Goal: Task Accomplishment & Management: Manage account settings

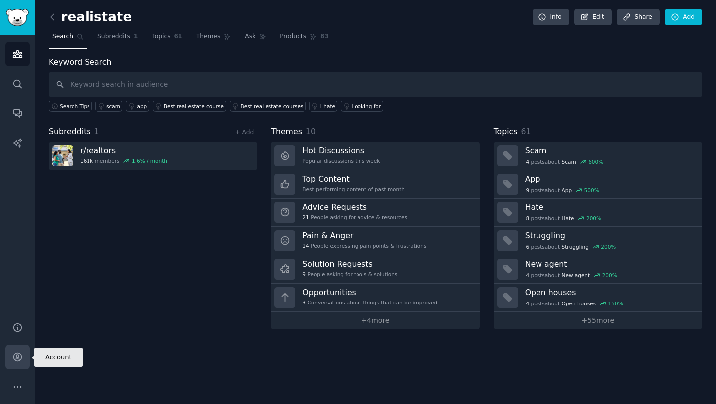
click at [18, 351] on link "Account" at bounding box center [17, 357] width 24 height 24
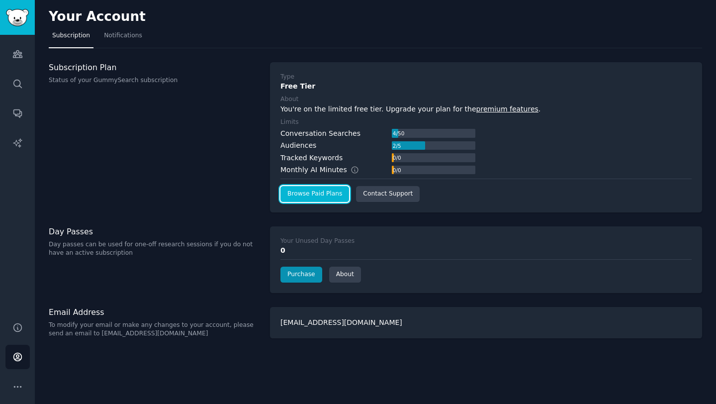
click at [323, 198] on link "Browse Paid Plans" at bounding box center [314, 194] width 69 height 16
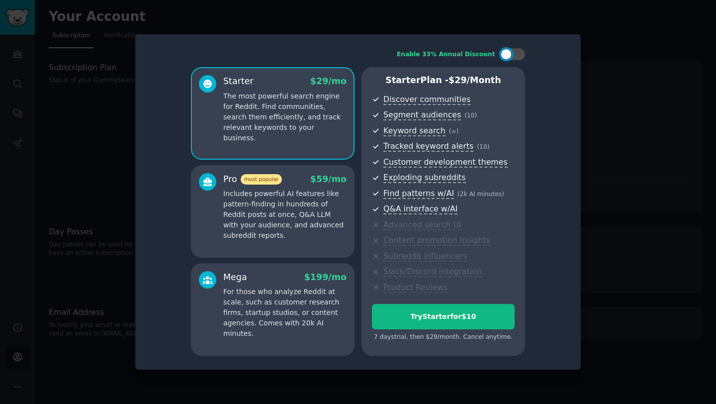
click at [615, 131] on div at bounding box center [358, 202] width 716 height 404
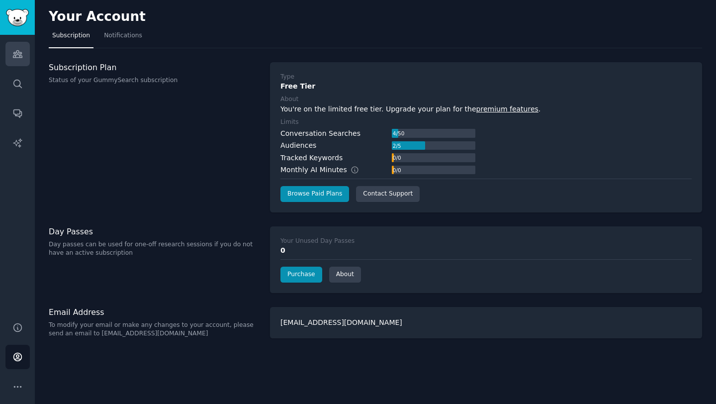
click at [26, 64] on link "Audiences" at bounding box center [17, 54] width 24 height 24
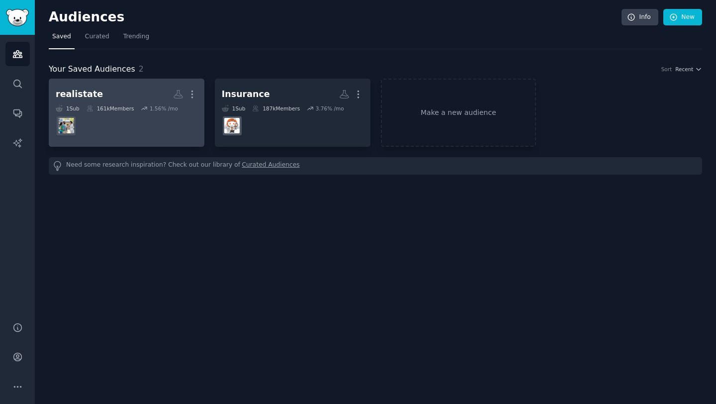
click at [135, 91] on h2 "realistate More" at bounding box center [127, 94] width 142 height 17
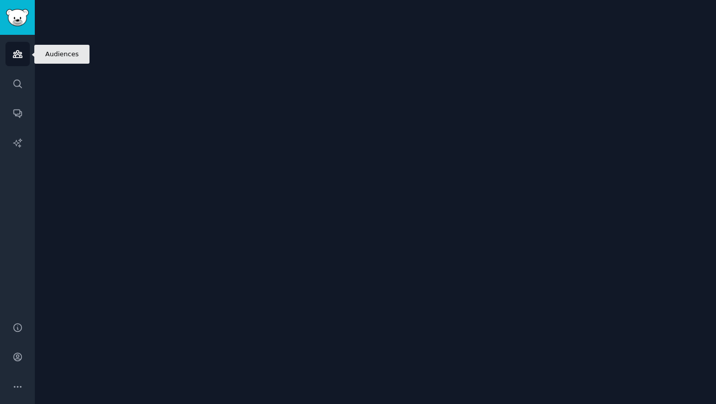
click at [11, 59] on link "Audiences" at bounding box center [17, 54] width 24 height 24
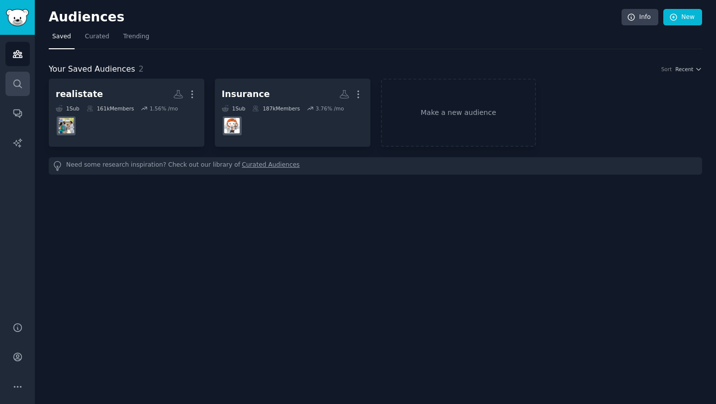
click at [11, 84] on link "Search" at bounding box center [17, 84] width 24 height 24
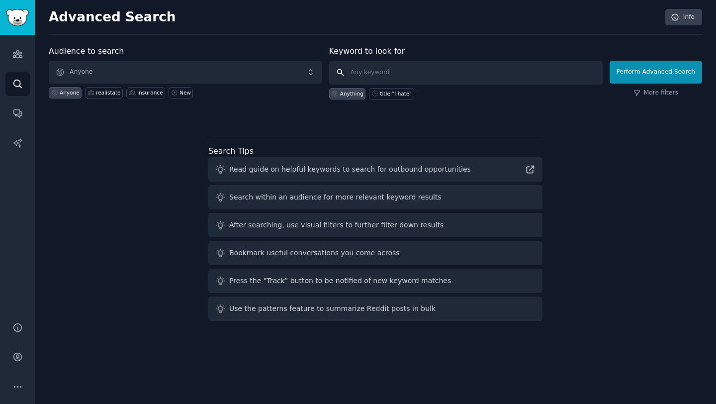
click at [398, 69] on input "text" at bounding box center [466, 73] width 274 height 24
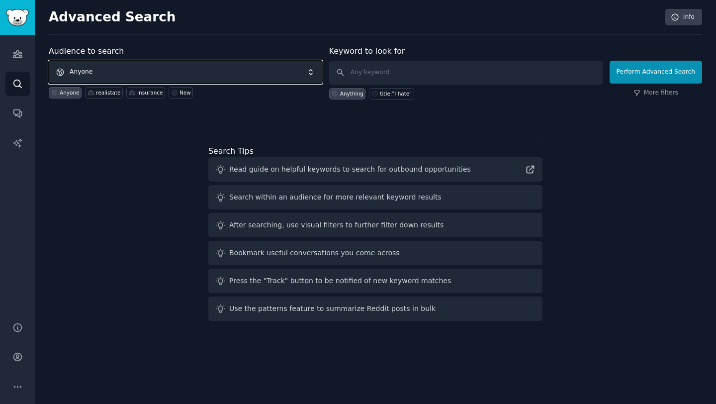
click at [154, 72] on span "Anyone" at bounding box center [186, 72] width 274 height 23
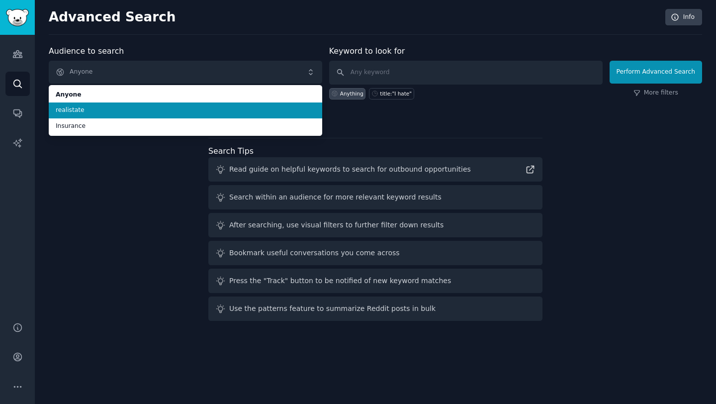
click at [135, 106] on span "realistate" at bounding box center [186, 110] width 260 height 9
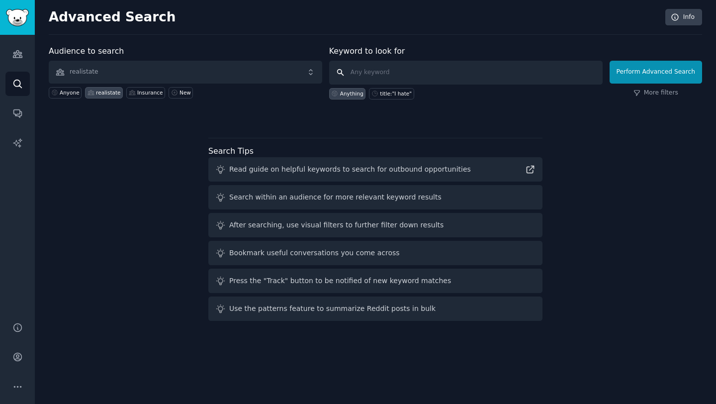
click button "Perform Advanced Search" at bounding box center [656, 72] width 93 height 23
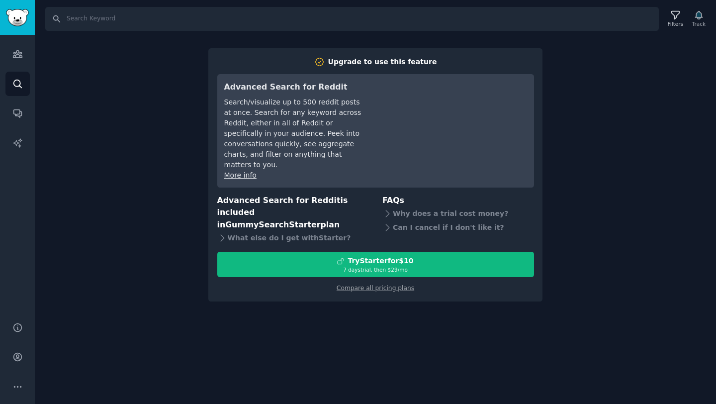
click at [295, 308] on div "Search Filters Track Upgrade to use this feature Advanced Search for Reddit Sea…" at bounding box center [375, 202] width 681 height 404
click at [7, 112] on link "Conversations" at bounding box center [17, 113] width 24 height 24
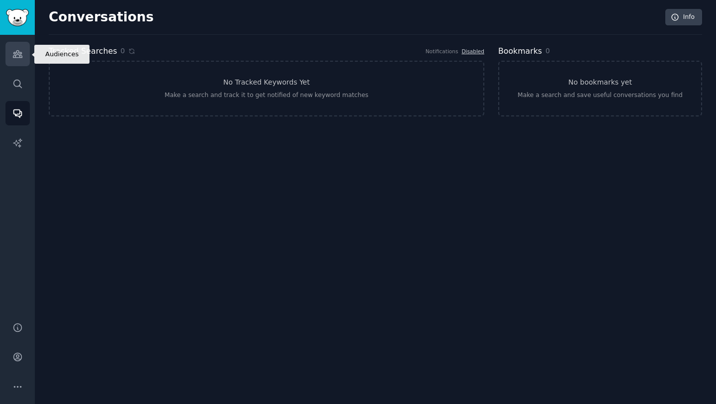
click at [19, 58] on icon "Sidebar" at bounding box center [17, 54] width 10 height 10
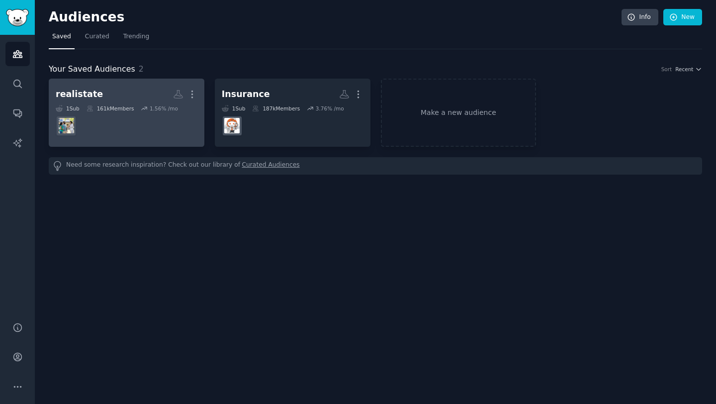
click at [147, 122] on dd "r/realtors" at bounding box center [127, 126] width 142 height 28
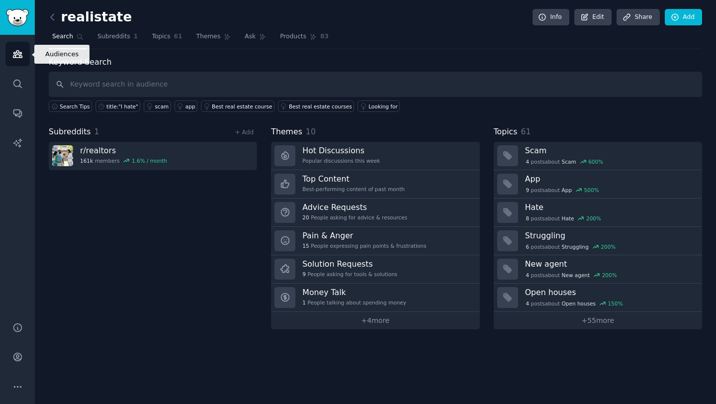
click at [12, 58] on icon "Sidebar" at bounding box center [17, 54] width 10 height 10
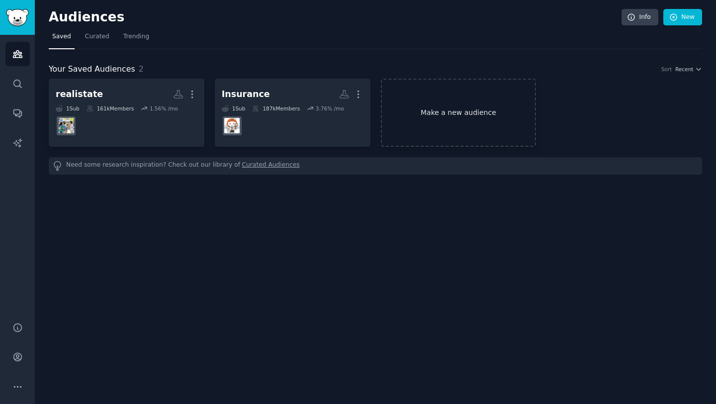
click at [476, 96] on link "Make a new audience" at bounding box center [459, 113] width 156 height 68
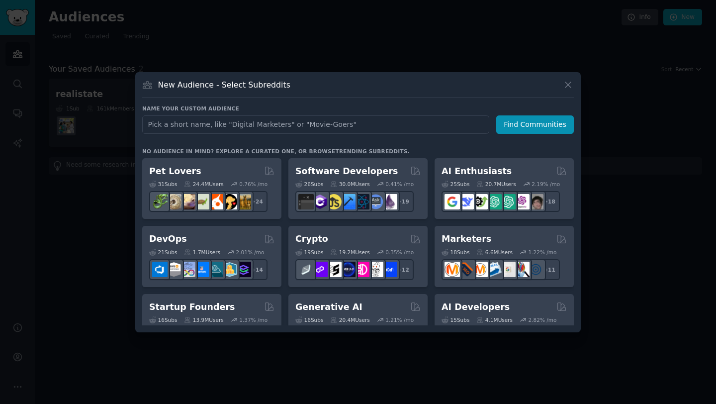
type input "r/realestateagents"
click at [170, 129] on input "r/realestateagents" at bounding box center [315, 124] width 347 height 18
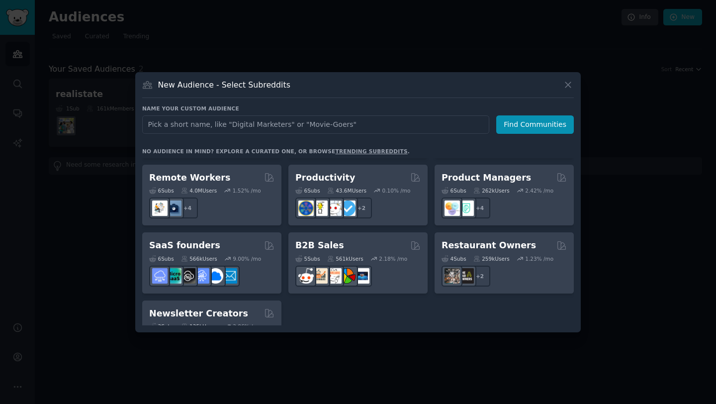
scroll to position [776, 0]
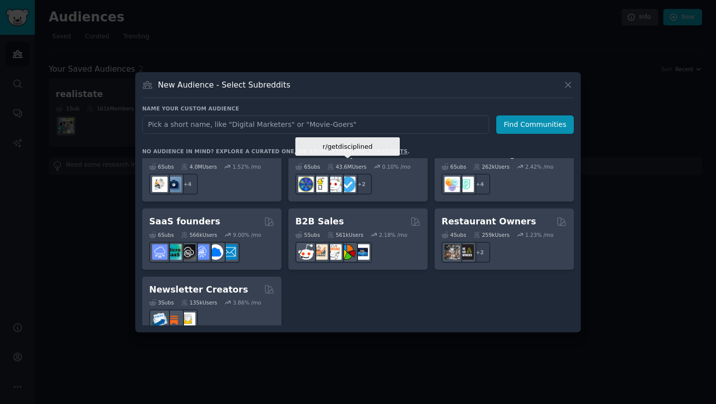
type input "r/realestateagents"
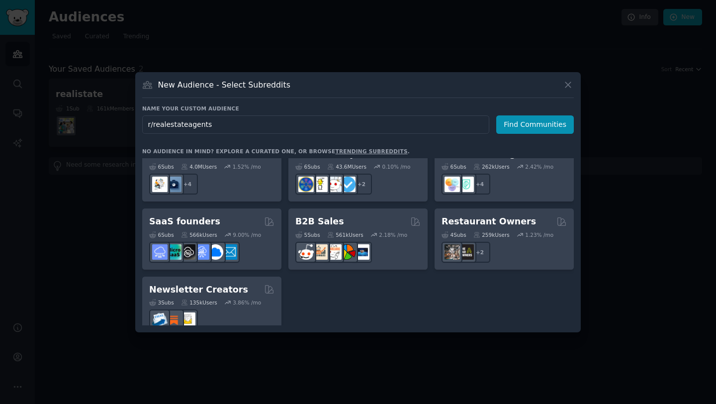
click button "Find Communities" at bounding box center [535, 124] width 78 height 18
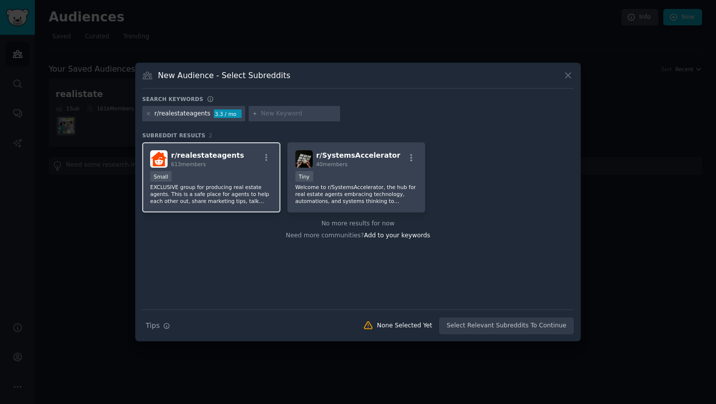
click at [238, 163] on div "r/ realestateagents 613 members" at bounding box center [211, 158] width 122 height 17
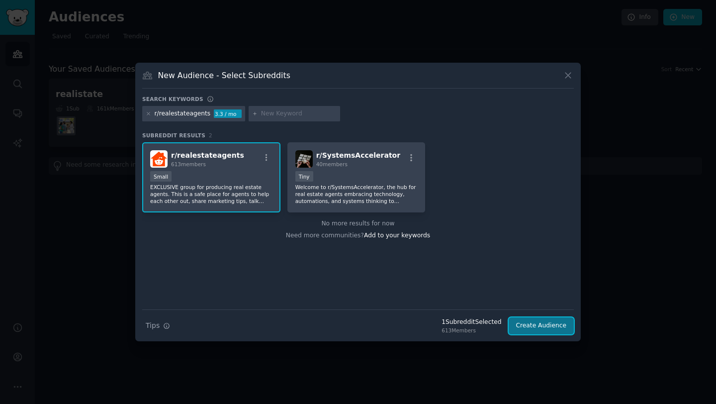
click at [526, 327] on button "Create Audience" at bounding box center [542, 325] width 66 height 17
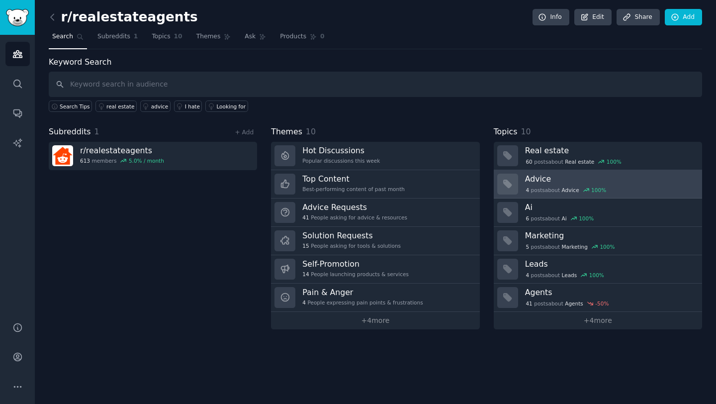
click at [545, 178] on h3 "Advice" at bounding box center [610, 179] width 170 height 10
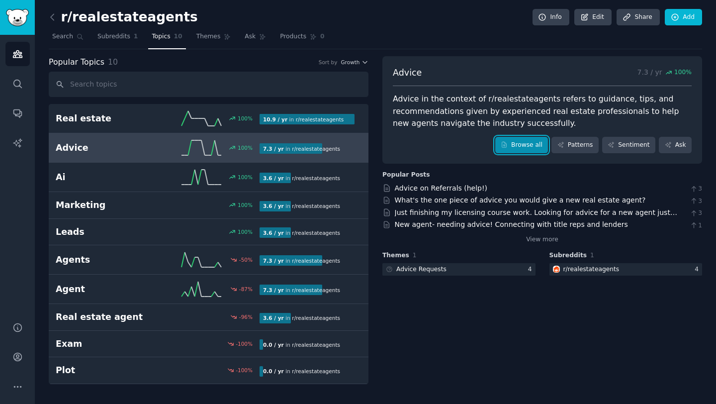
click at [527, 139] on link "Browse all" at bounding box center [521, 145] width 53 height 17
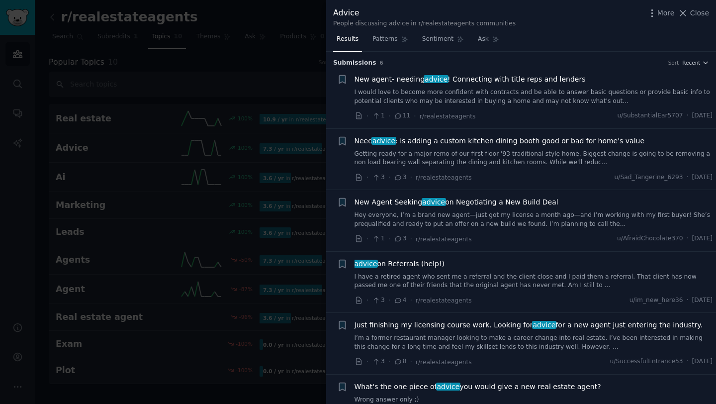
click at [235, 58] on div at bounding box center [358, 202] width 716 height 404
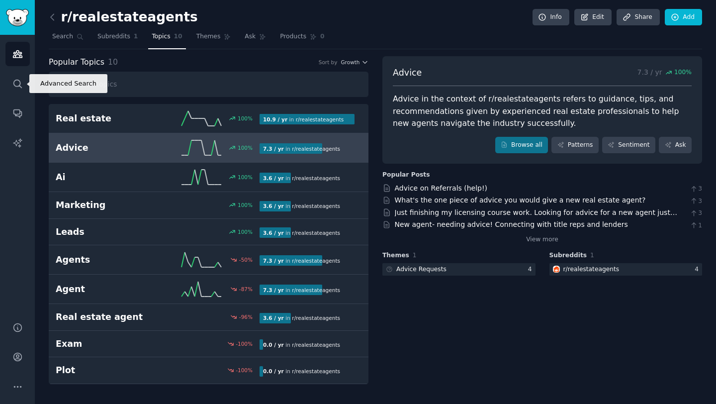
click at [22, 50] on link "Audiences" at bounding box center [17, 54] width 24 height 24
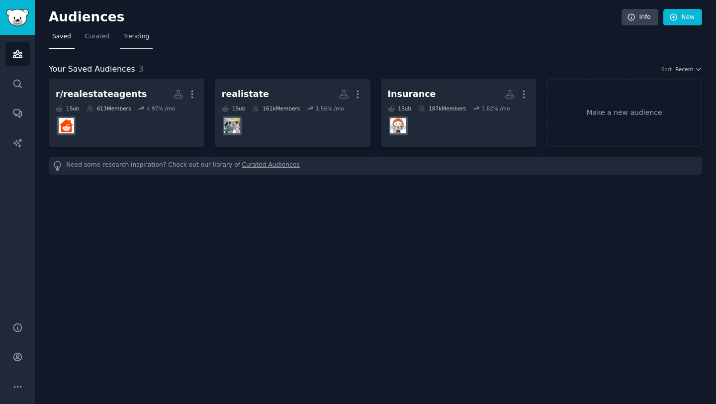
click at [127, 29] on link "Trending" at bounding box center [136, 39] width 33 height 20
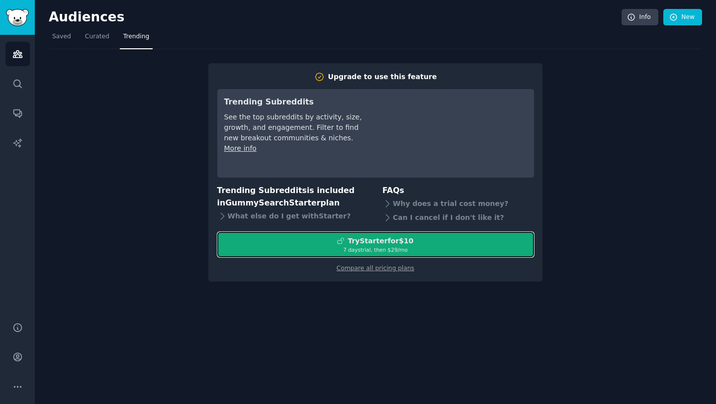
click at [383, 244] on div "Try Starter for $10" at bounding box center [381, 241] width 66 height 10
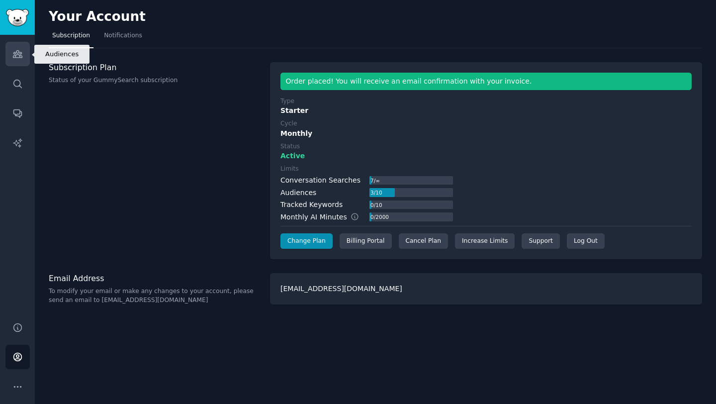
click at [13, 57] on icon "Sidebar" at bounding box center [17, 54] width 9 height 7
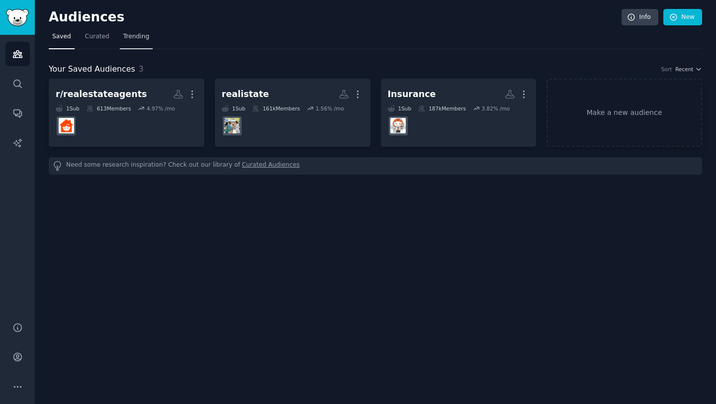
click at [142, 38] on span "Trending" at bounding box center [136, 36] width 26 height 9
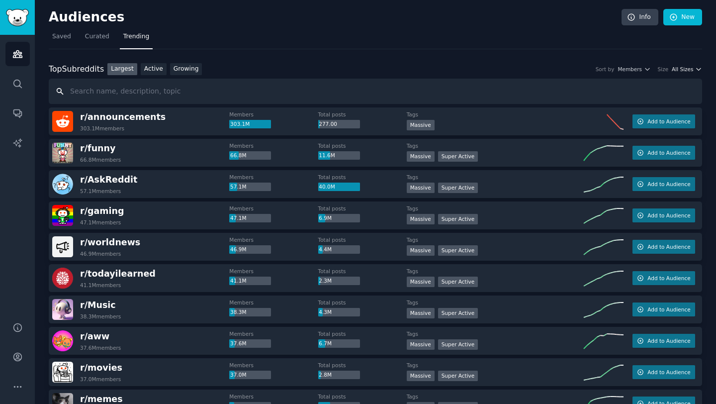
click at [689, 69] on span "All Sizes" at bounding box center [682, 69] width 21 height 7
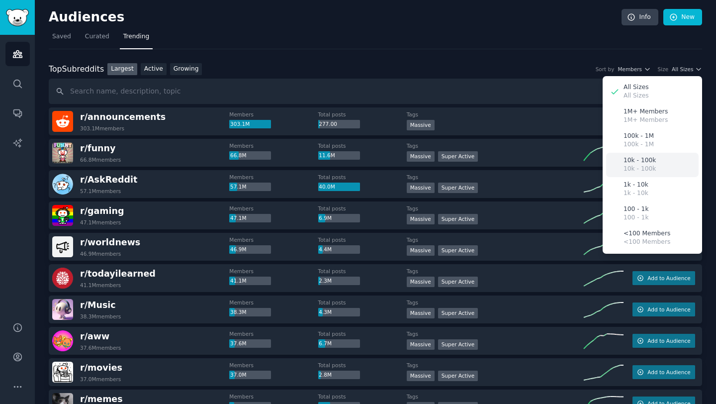
click at [634, 174] on div "10k - 100k 10k - 100k" at bounding box center [652, 165] width 93 height 24
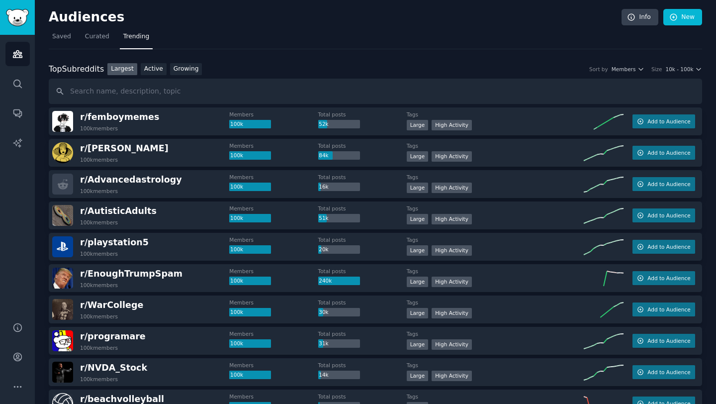
click at [203, 218] on div "r/ AutisticAdults 100k members" at bounding box center [140, 215] width 177 height 21
click at [106, 209] on span "r/ AutisticAdults" at bounding box center [118, 211] width 77 height 10
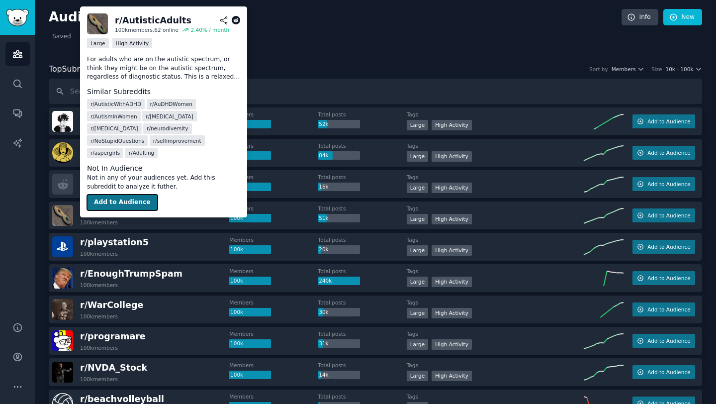
click at [124, 194] on button "Add to Audience" at bounding box center [122, 202] width 71 height 16
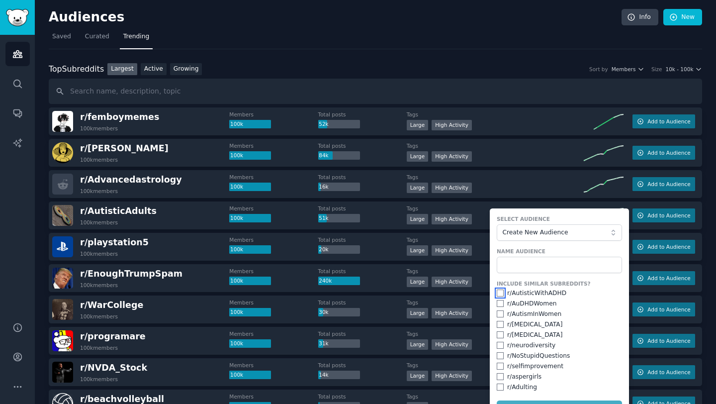
click at [499, 292] on input "checkbox" at bounding box center [500, 292] width 7 height 7
checkbox input "true"
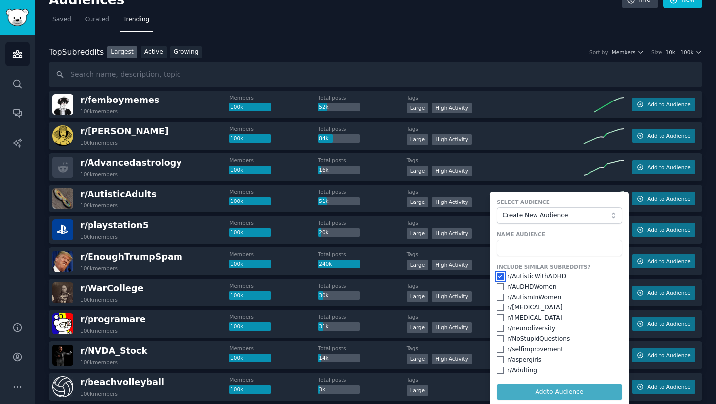
scroll to position [19, 0]
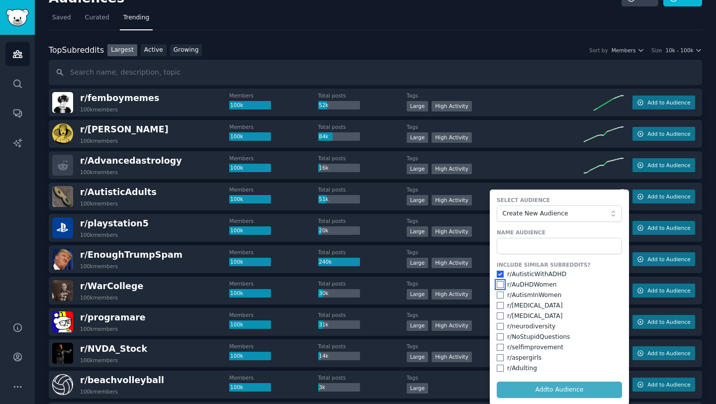
click at [499, 287] on input "checkbox" at bounding box center [500, 284] width 7 height 7
checkbox input "true"
click at [499, 295] on input "checkbox" at bounding box center [500, 294] width 7 height 7
click at [499, 301] on div "r/ aspergers" at bounding box center [559, 305] width 125 height 9
click at [498, 293] on input "checkbox" at bounding box center [500, 294] width 7 height 7
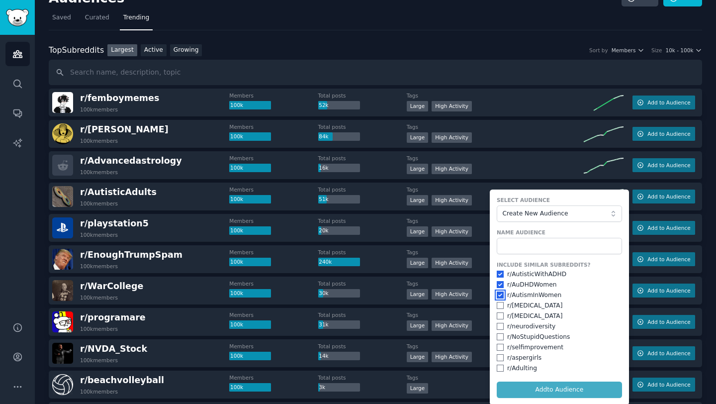
checkbox input "false"
click at [497, 285] on input "checkbox" at bounding box center [500, 284] width 7 height 7
checkbox input "false"
click at [497, 274] on input "checkbox" at bounding box center [500, 274] width 7 height 7
checkbox input "false"
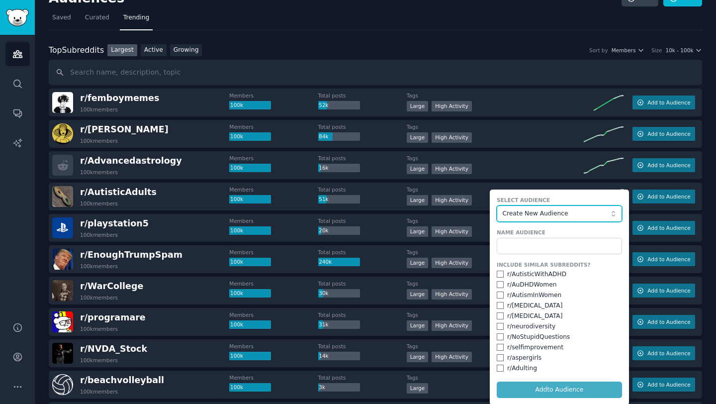
click at [530, 210] on span "Create New Audience" at bounding box center [556, 213] width 109 height 9
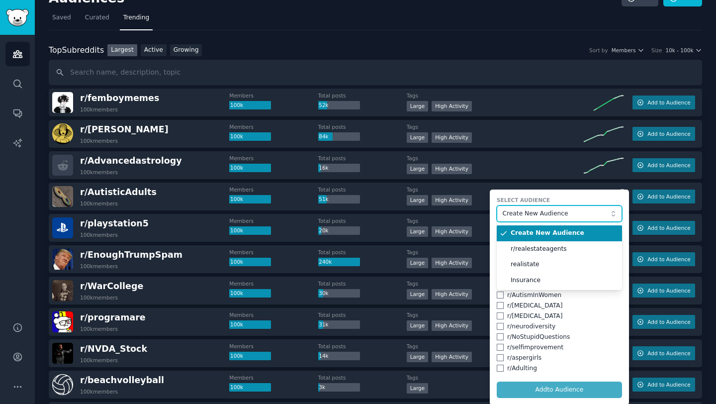
click at [529, 212] on span "Create New Audience" at bounding box center [556, 213] width 109 height 9
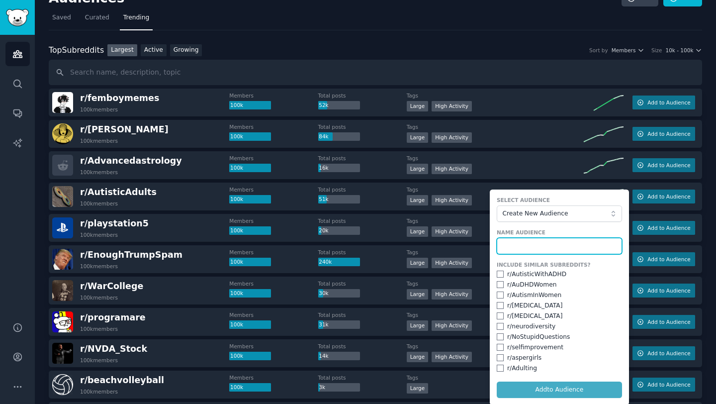
click at [516, 248] on input "text" at bounding box center [559, 246] width 125 height 17
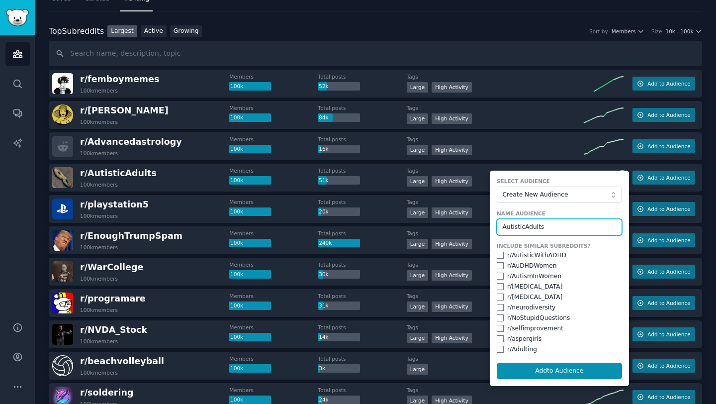
scroll to position [41, 0]
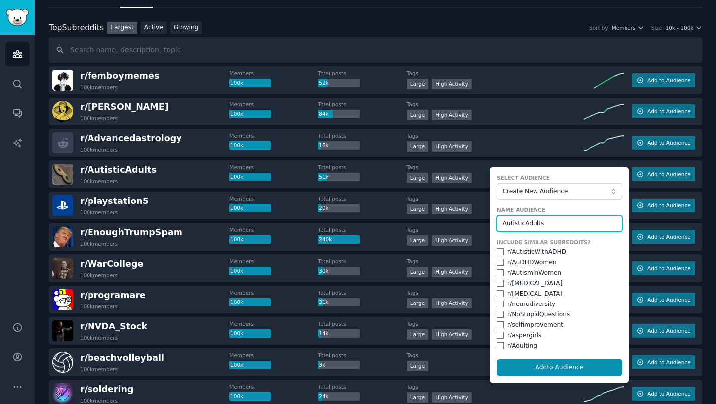
type input "AutisticAdults"
click at [497, 306] on input "checkbox" at bounding box center [500, 303] width 7 height 7
checkbox input "true"
click at [498, 293] on input "checkbox" at bounding box center [500, 293] width 7 height 7
checkbox input "true"
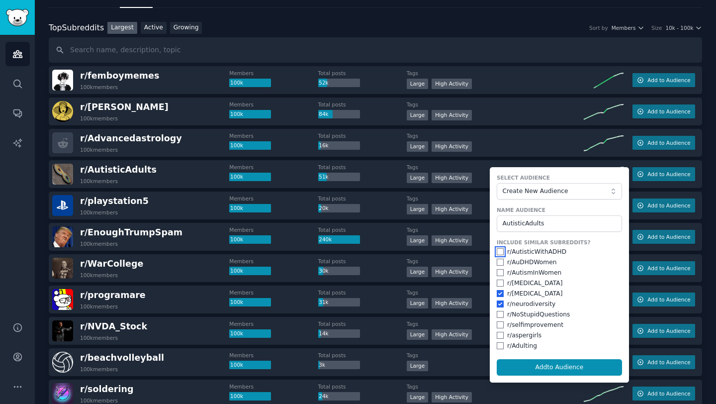
click at [497, 251] on input "checkbox" at bounding box center [500, 251] width 7 height 7
checkbox input "true"
click at [497, 274] on input "checkbox" at bounding box center [500, 272] width 7 height 7
checkbox input "true"
click at [498, 261] on input "checkbox" at bounding box center [500, 262] width 7 height 7
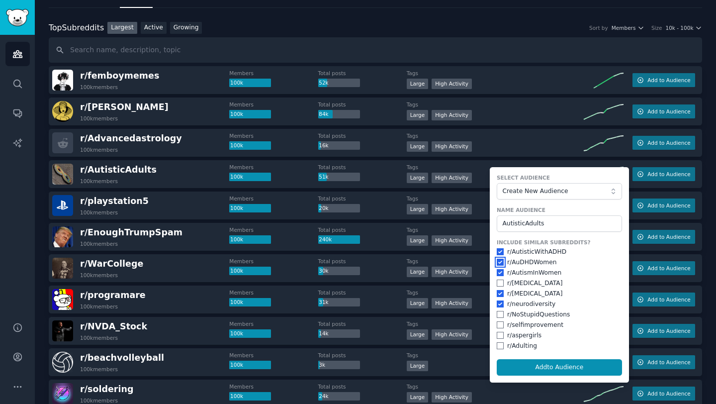
checkbox input "true"
click at [516, 370] on button "Add to Audience" at bounding box center [559, 367] width 125 height 17
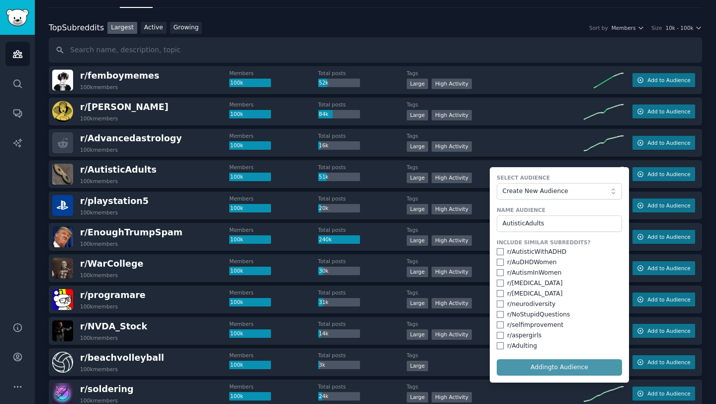
checkbox input "false"
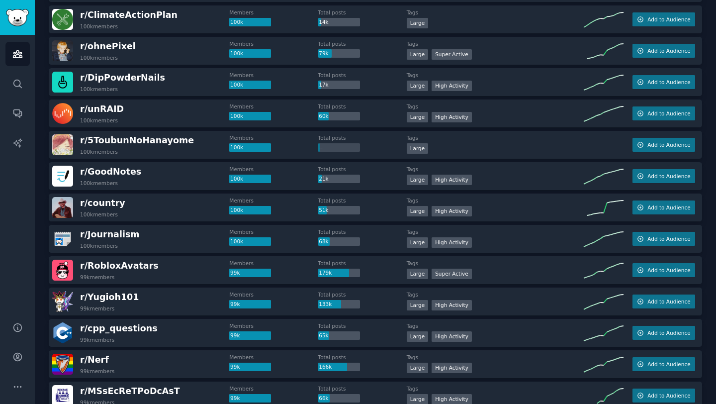
scroll to position [0, 0]
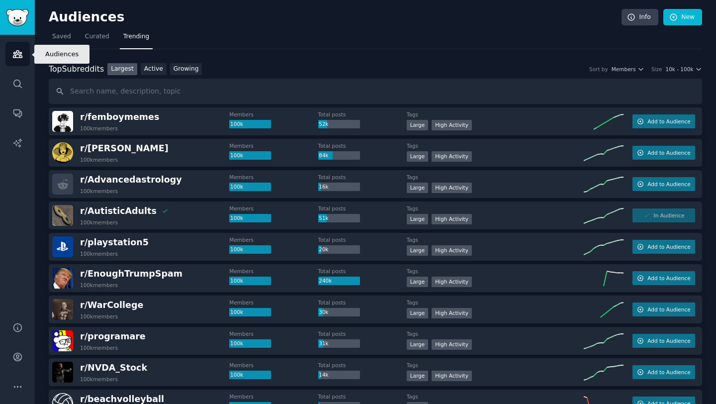
click at [21, 56] on icon "Sidebar" at bounding box center [17, 54] width 9 height 7
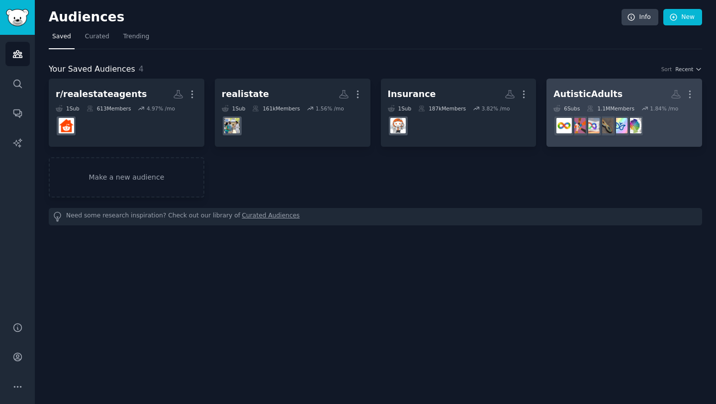
click at [603, 104] on div "AutisticAdults More 6 Sub s 1.1M Members 1.84 % /mo" at bounding box center [625, 113] width 142 height 54
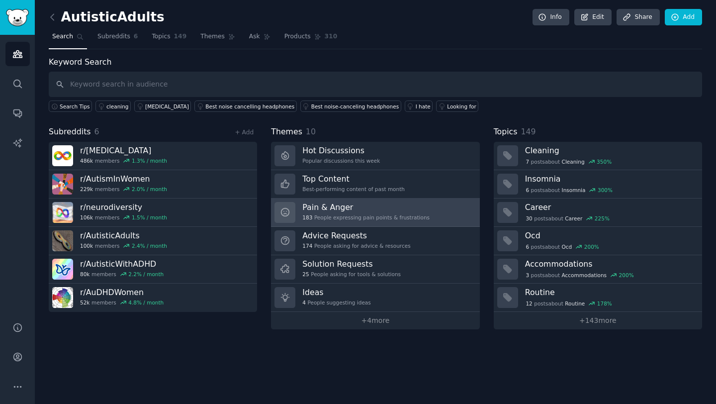
click at [377, 211] on h3 "Pain & Anger" at bounding box center [365, 207] width 127 height 10
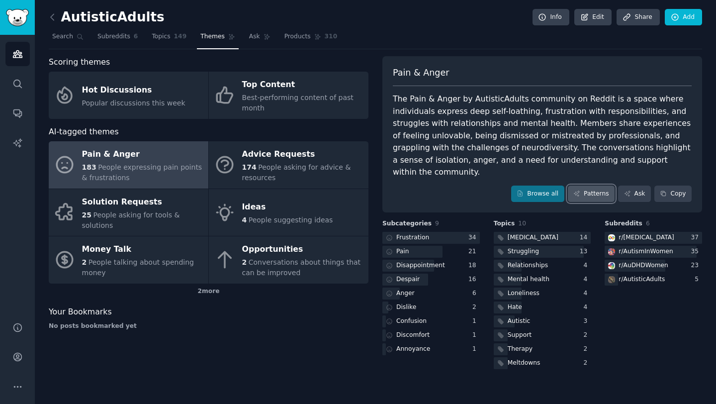
click at [594, 185] on link "Patterns" at bounding box center [591, 193] width 47 height 17
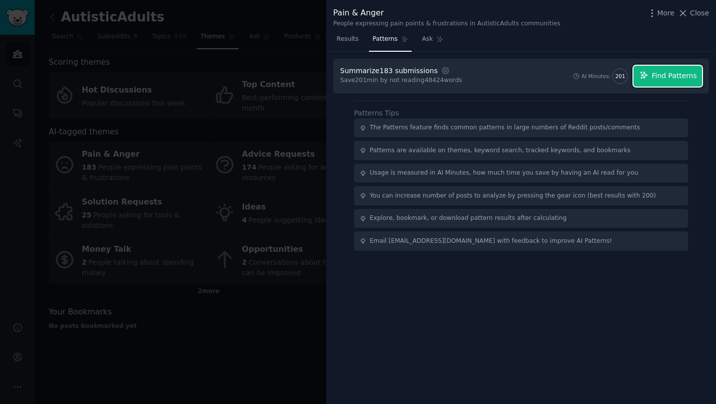
click at [671, 76] on span "Find Patterns" at bounding box center [674, 76] width 45 height 10
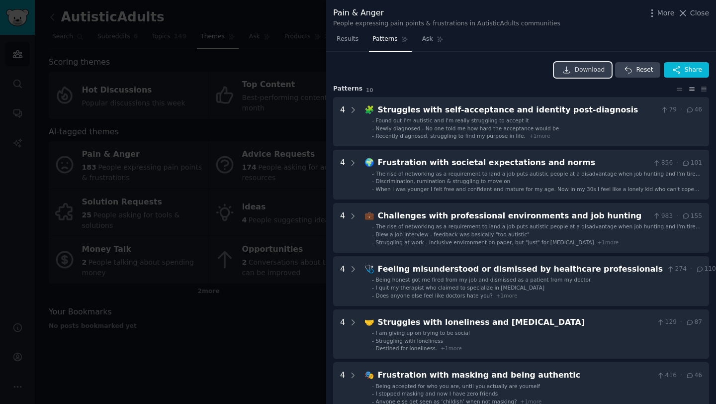
click at [569, 74] on icon at bounding box center [566, 70] width 9 height 9
click at [443, 66] on div "Download Reset Share" at bounding box center [521, 70] width 376 height 16
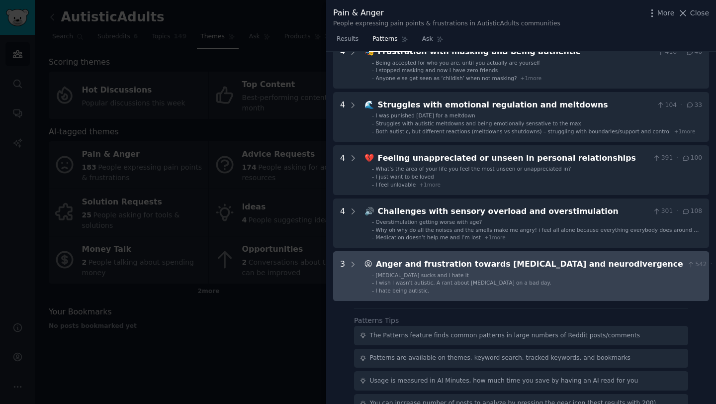
scroll to position [325, 0]
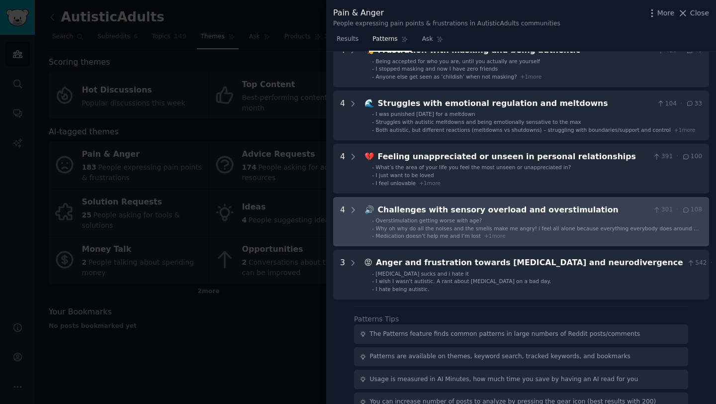
click at [422, 232] on div "Medication doesn’t help me and I’m lost + 1 more" at bounding box center [441, 235] width 130 height 7
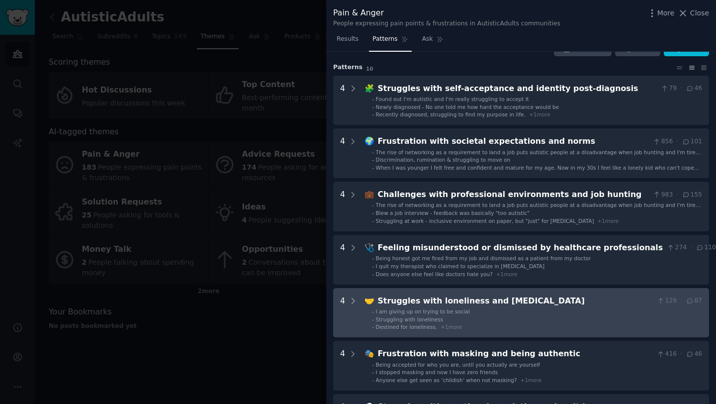
scroll to position [21, 0]
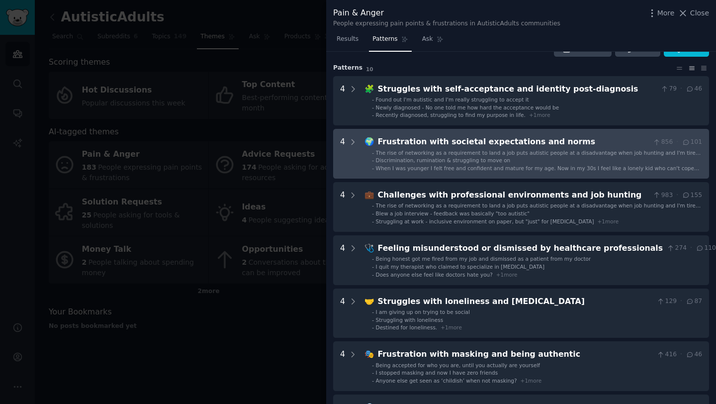
click at [411, 151] on span "The rise of networking as a requirement to land a job puts autistic people at a…" at bounding box center [538, 156] width 325 height 13
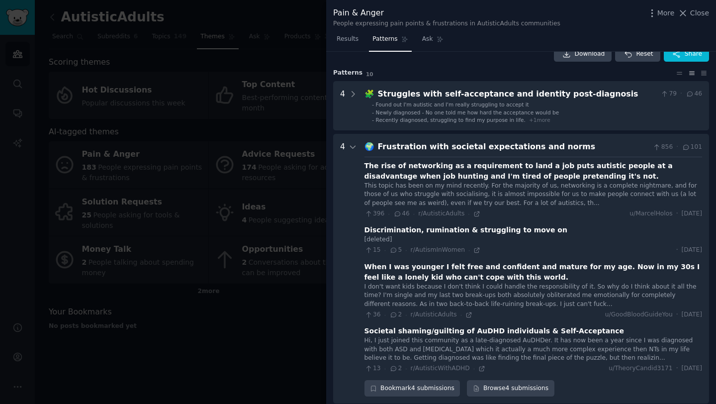
scroll to position [0, 0]
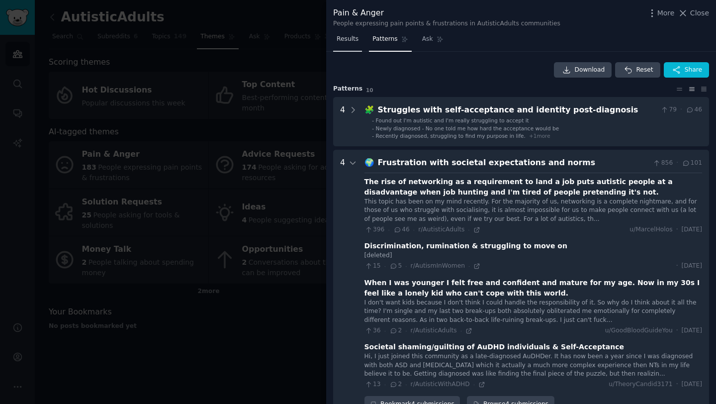
click at [357, 42] on span "Results" at bounding box center [348, 39] width 22 height 9
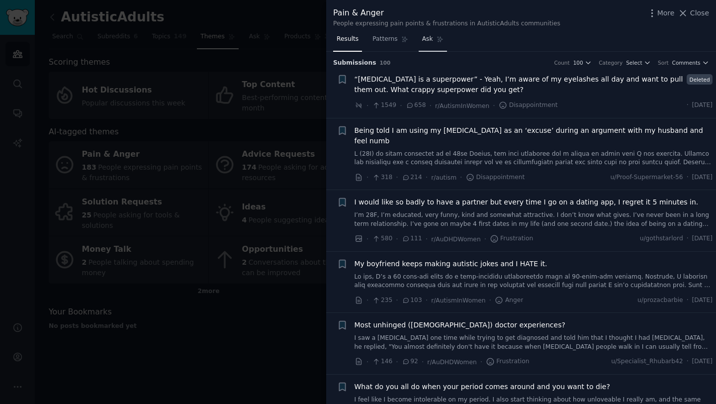
click at [428, 37] on span "Ask" at bounding box center [427, 39] width 11 height 9
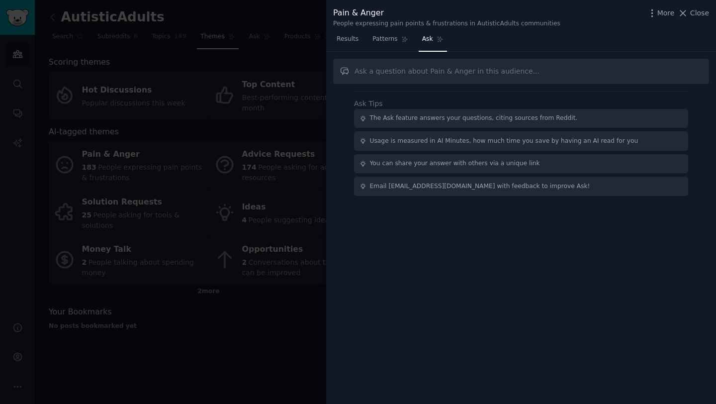
click at [314, 21] on div at bounding box center [358, 202] width 716 height 404
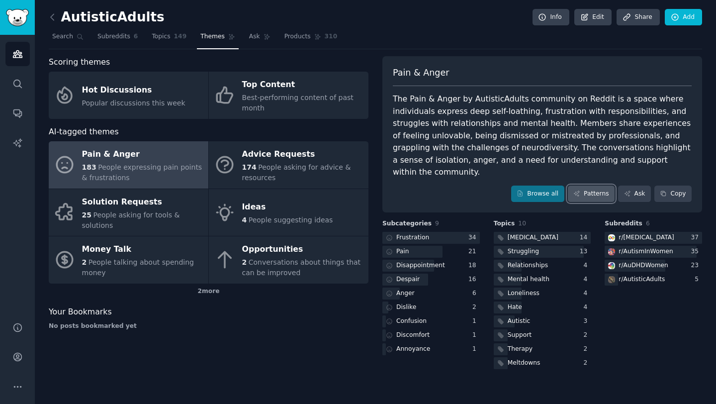
click at [593, 186] on link "Patterns" at bounding box center [591, 193] width 47 height 17
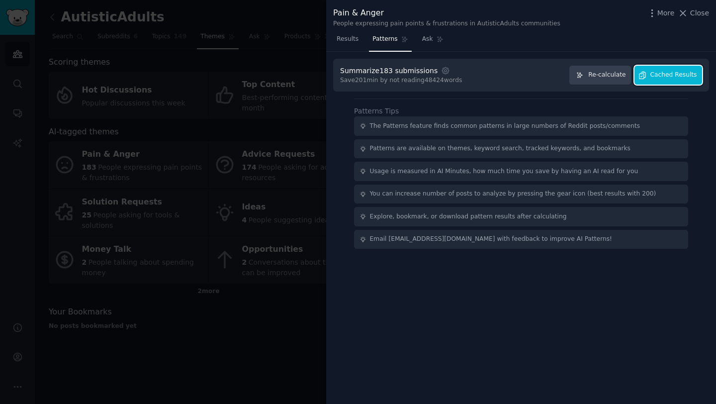
click at [652, 77] on span "Cached Results" at bounding box center [673, 75] width 47 height 9
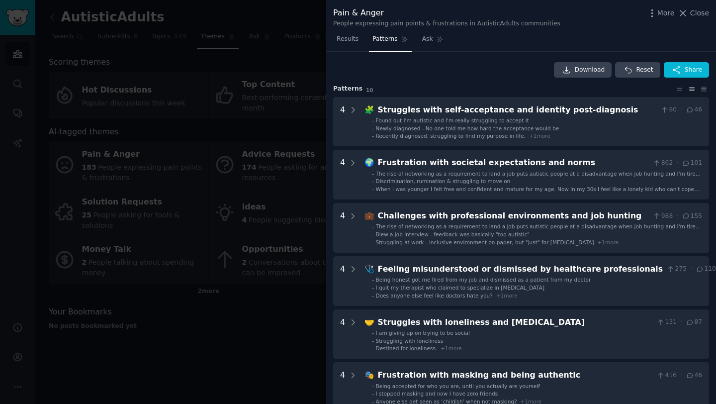
click at [295, 68] on div at bounding box center [358, 202] width 716 height 404
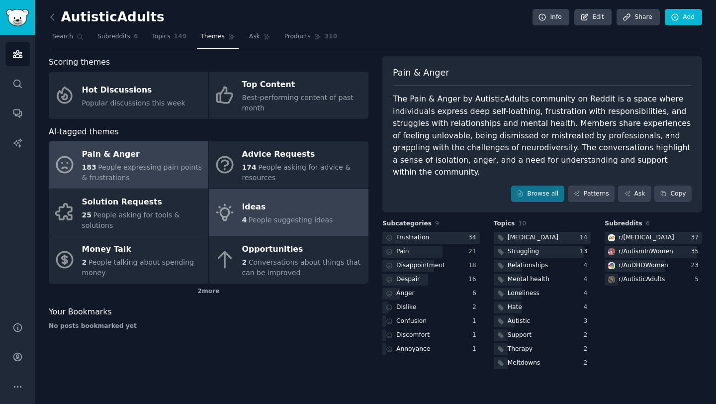
click at [245, 200] on div "Ideas" at bounding box center [287, 207] width 91 height 16
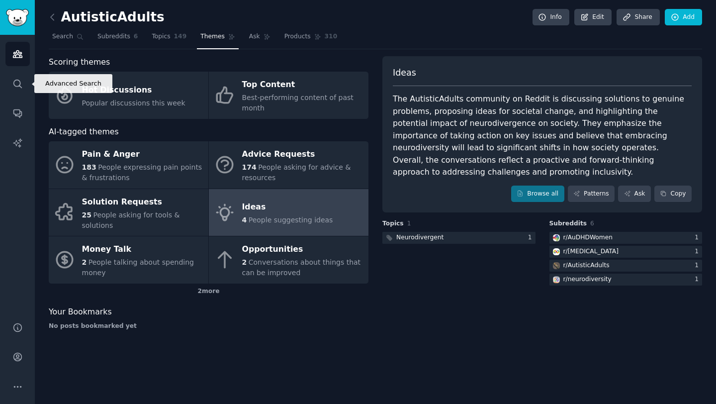
click at [15, 59] on icon "Sidebar" at bounding box center [17, 54] width 10 height 10
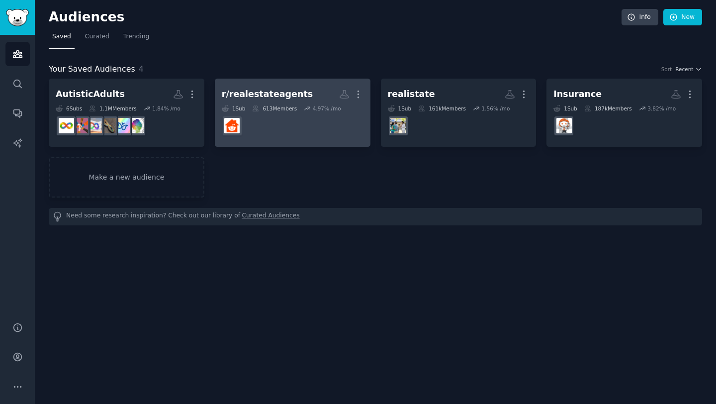
click at [299, 95] on h2 "r/realestateagents Custom Audience More" at bounding box center [293, 94] width 142 height 17
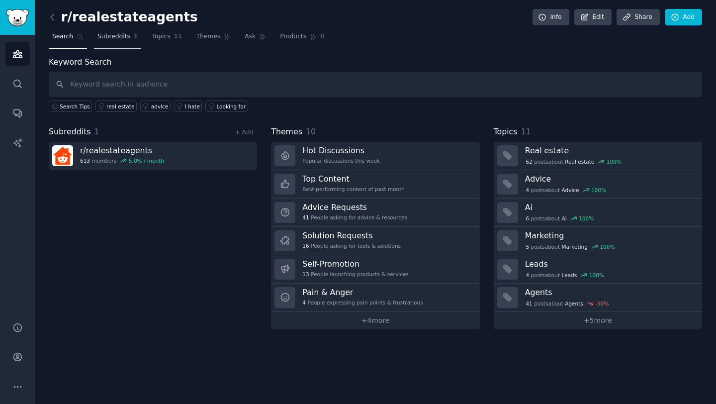
click at [121, 38] on span "Subreddits" at bounding box center [113, 36] width 33 height 9
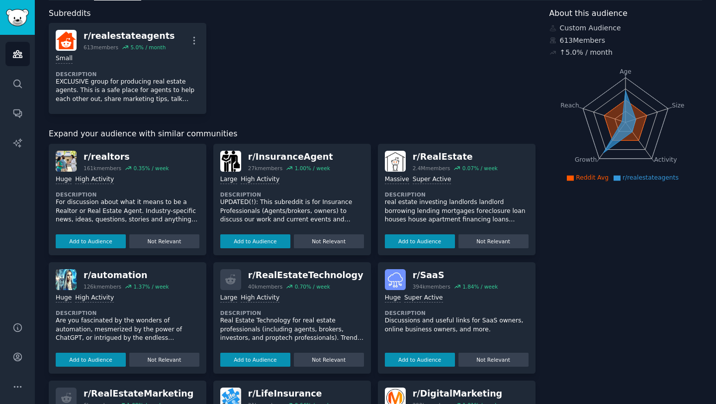
scroll to position [49, 0]
click at [86, 236] on button "Add to Audience" at bounding box center [91, 241] width 70 height 14
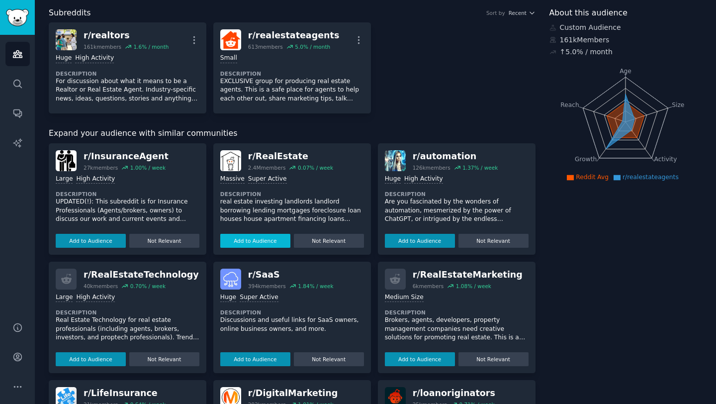
click at [231, 242] on button "Add to Audience" at bounding box center [255, 241] width 70 height 14
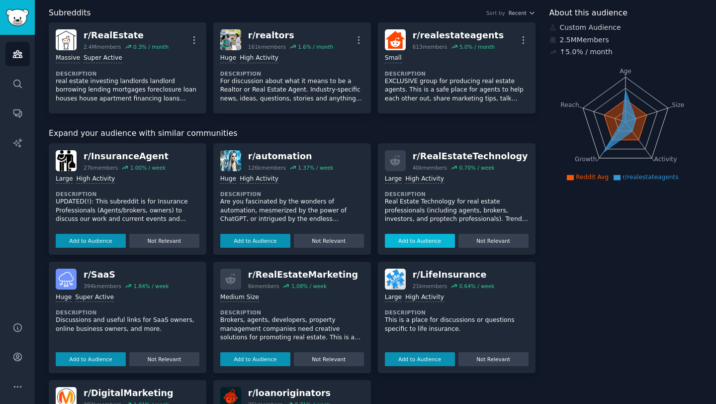
click at [397, 239] on button "Add to Audience" at bounding box center [420, 241] width 70 height 14
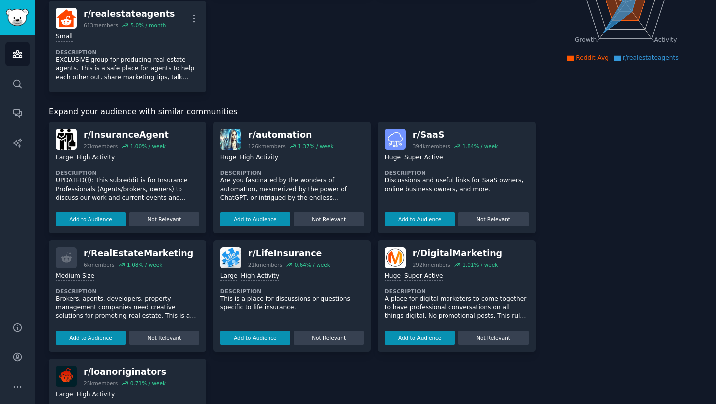
scroll to position [202, 0]
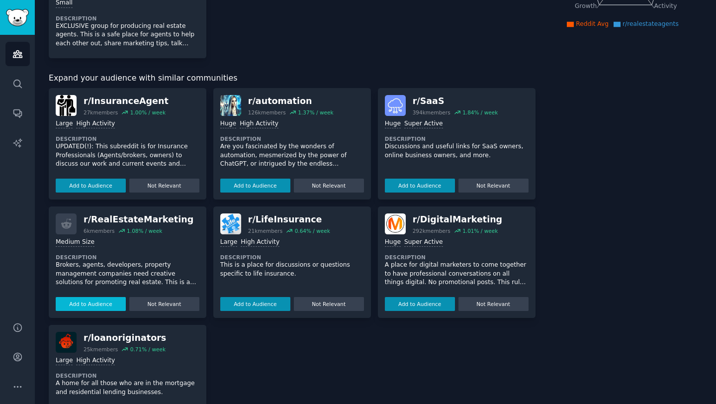
click at [87, 299] on button "Add to Audience" at bounding box center [91, 304] width 70 height 14
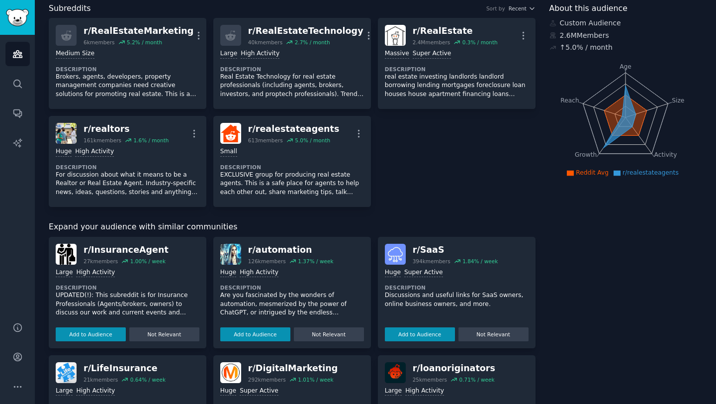
scroll to position [0, 0]
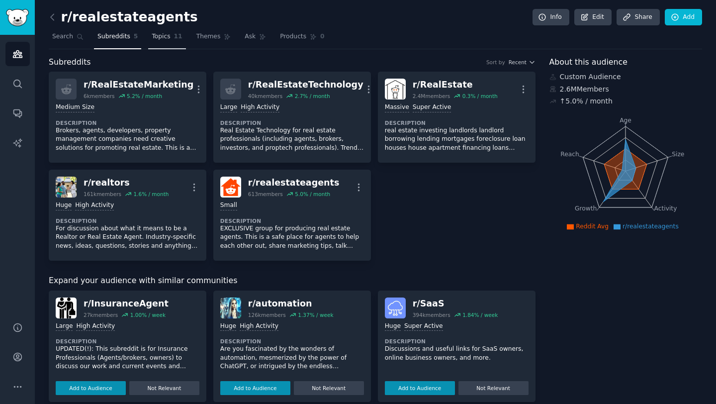
click at [156, 35] on span "Topics" at bounding box center [161, 36] width 18 height 9
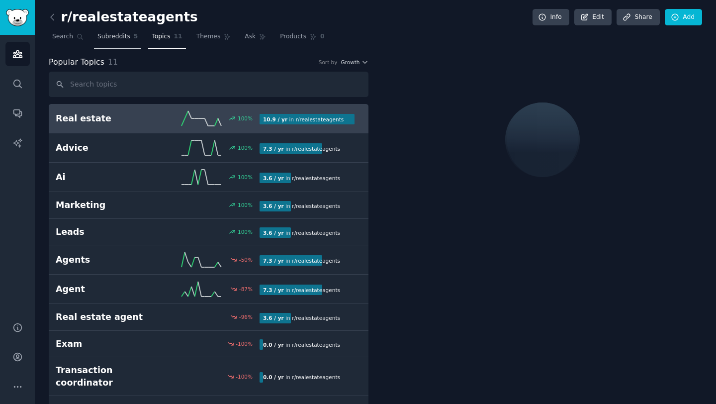
click at [105, 34] on span "Subreddits" at bounding box center [113, 36] width 33 height 9
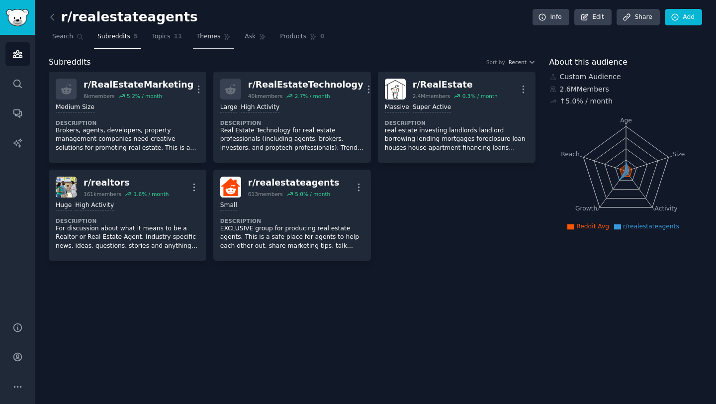
click at [196, 40] on span "Themes" at bounding box center [208, 36] width 24 height 9
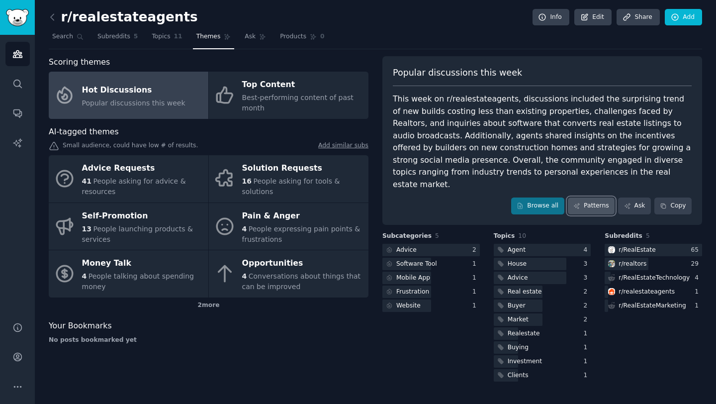
click at [591, 197] on link "Patterns" at bounding box center [591, 205] width 47 height 17
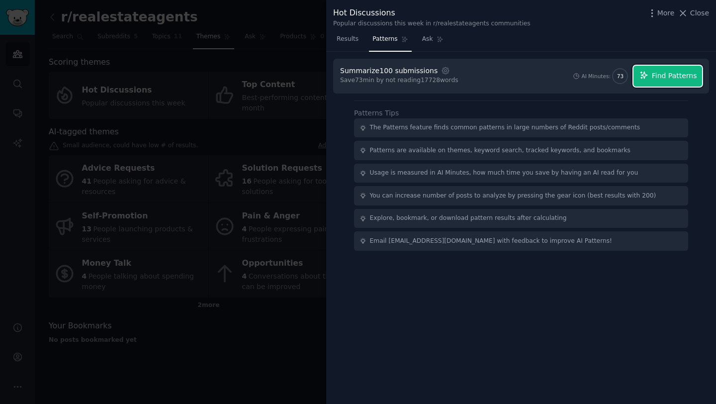
click at [684, 83] on button "Find Patterns" at bounding box center [668, 76] width 69 height 21
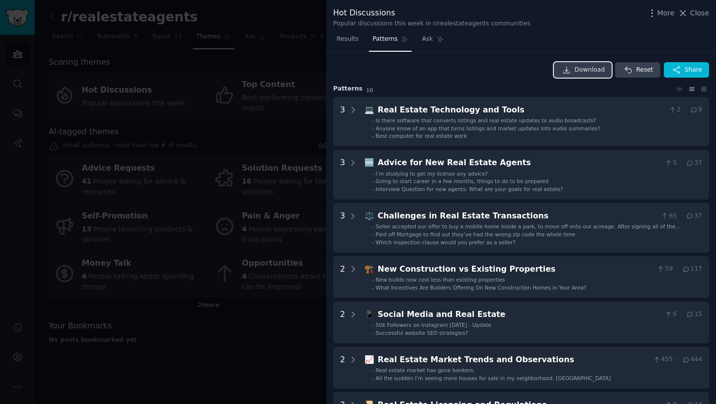
click at [573, 64] on link "Download" at bounding box center [583, 70] width 58 height 16
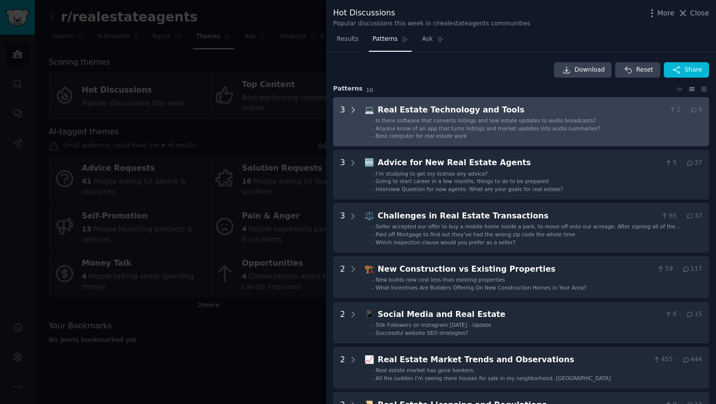
click at [351, 129] on div at bounding box center [353, 122] width 9 height 36
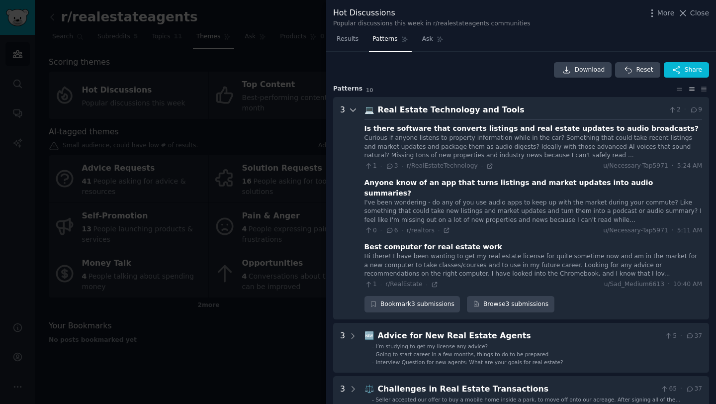
scroll to position [45, 0]
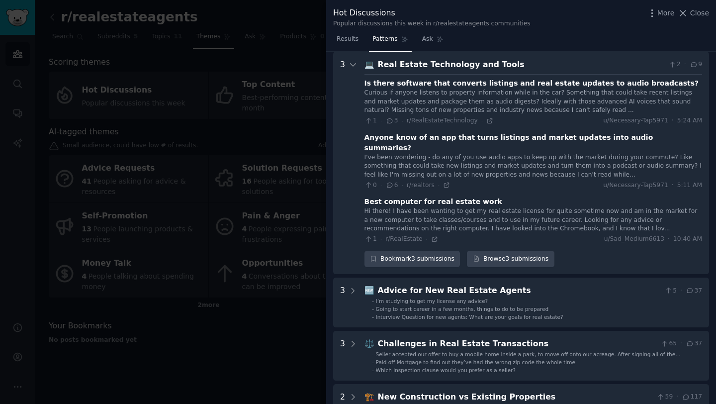
click at [394, 181] on span "6" at bounding box center [391, 185] width 12 height 9
click at [399, 153] on div "I've been wondering - do any of you use audio apps to keep up with the market d…" at bounding box center [534, 166] width 338 height 26
click at [410, 141] on div "Anyone know of an app that turns listings and market updates into audio summari…" at bounding box center [534, 142] width 338 height 21
click at [412, 136] on div "Anyone know of an app that turns listings and market updates into audio summari…" at bounding box center [534, 142] width 338 height 21
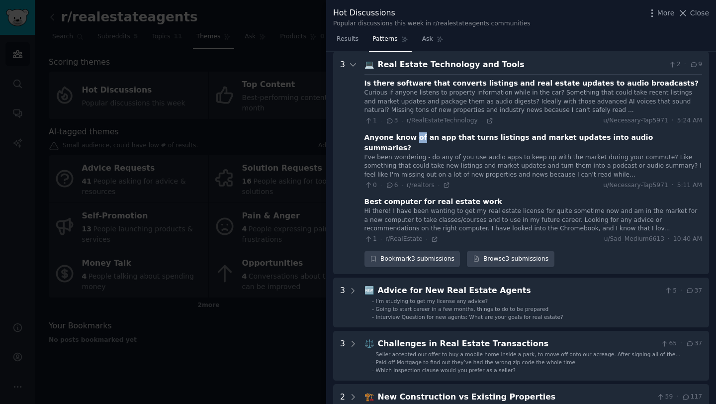
click at [412, 136] on div "Anyone know of an app that turns listings and market updates into audio summari…" at bounding box center [534, 142] width 338 height 21
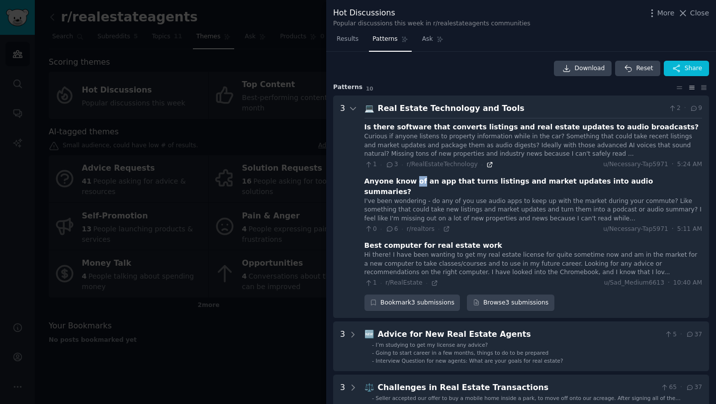
scroll to position [0, 0]
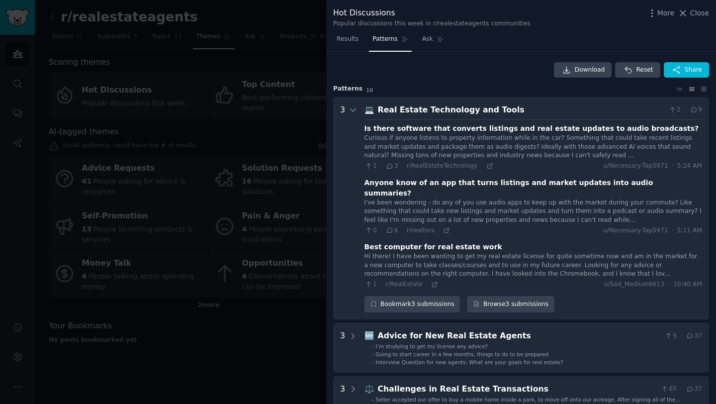
click at [441, 226] on div "0 · 6 · r/realtors ·" at bounding box center [408, 230] width 86 height 9
click at [445, 227] on icon at bounding box center [446, 230] width 7 height 7
click at [262, 121] on div at bounding box center [358, 202] width 716 height 404
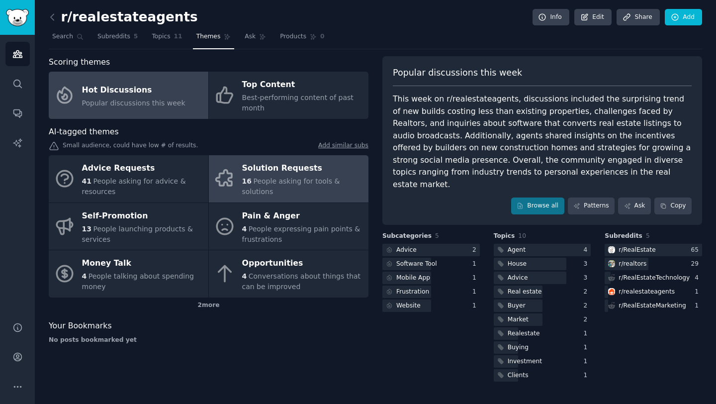
click at [250, 183] on span "16" at bounding box center [246, 181] width 9 height 8
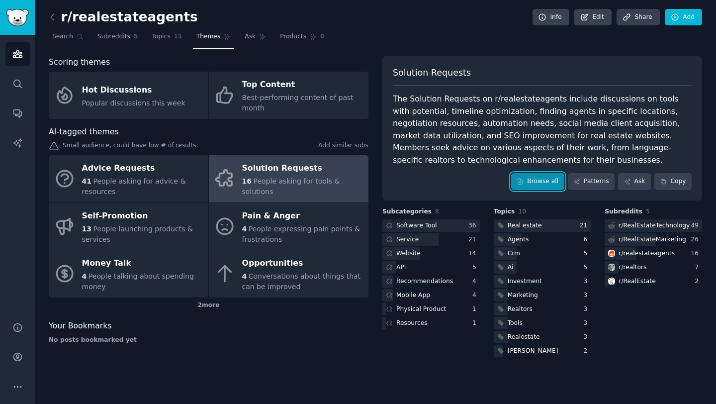
click at [537, 178] on link "Browse all" at bounding box center [537, 181] width 53 height 17
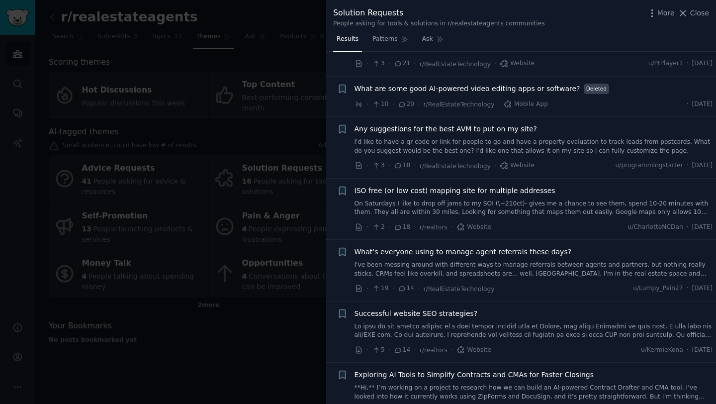
scroll to position [510, 0]
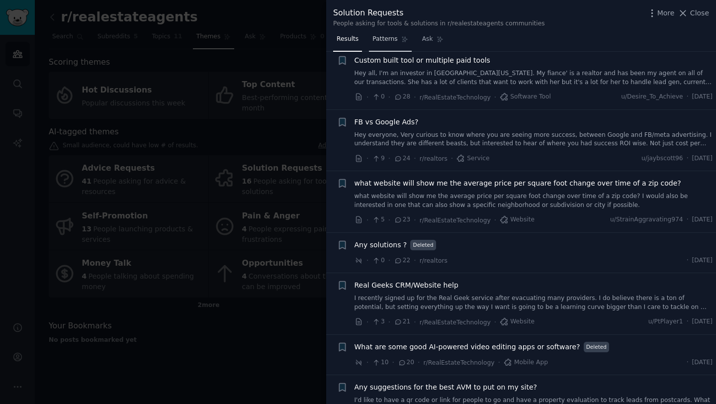
click at [387, 33] on link "Patterns" at bounding box center [390, 41] width 42 height 20
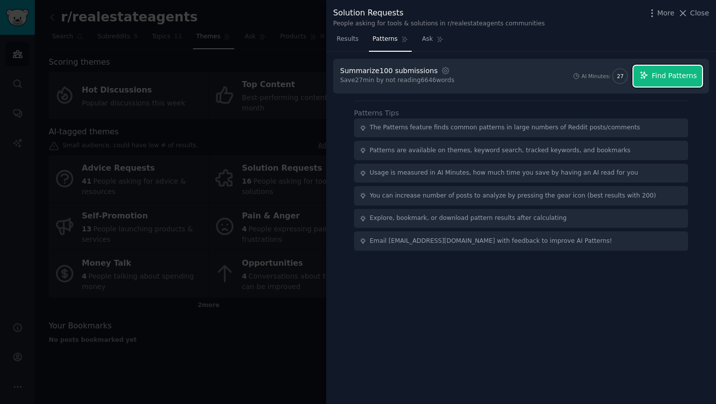
click at [651, 69] on button "Find Patterns" at bounding box center [668, 76] width 69 height 21
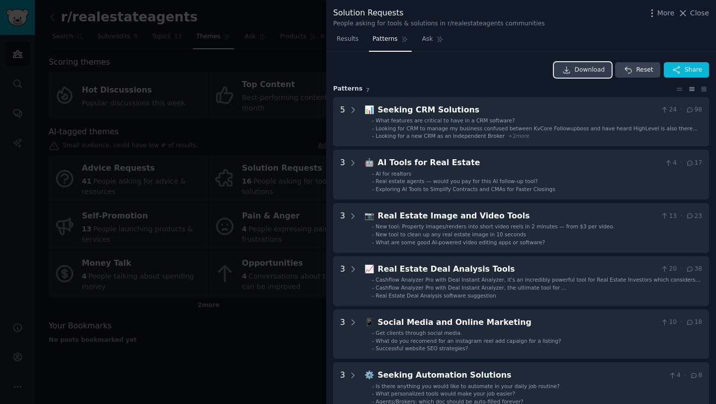
click at [585, 74] on span "Download" at bounding box center [590, 70] width 30 height 9
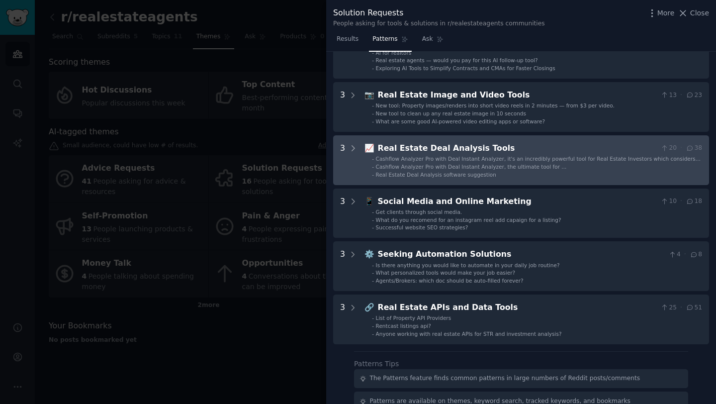
scroll to position [166, 0]
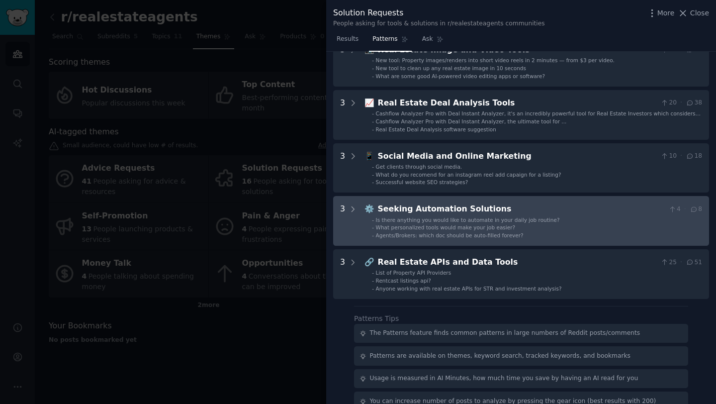
click at [400, 232] on div "Agents/Brokers: which doc should be auto-filled forever?" at bounding box center [450, 235] width 148 height 7
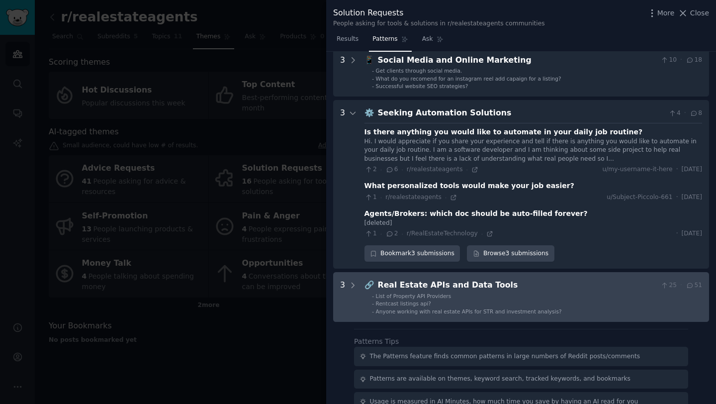
scroll to position [262, 0]
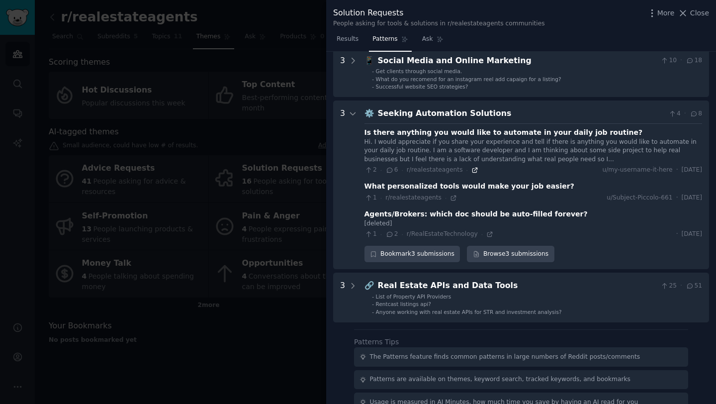
click at [471, 170] on icon at bounding box center [474, 170] width 7 height 7
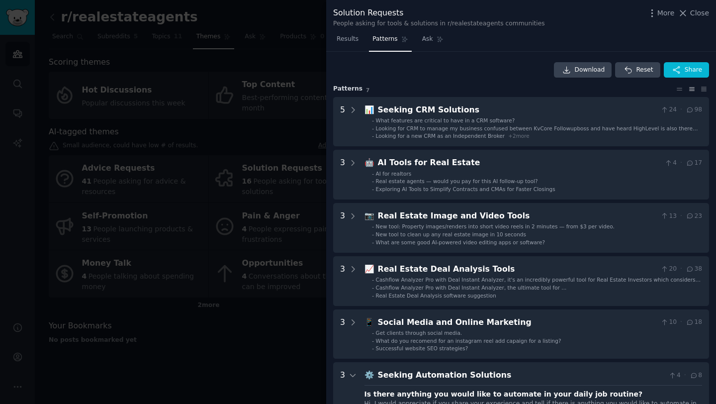
click at [252, 123] on div at bounding box center [358, 202] width 716 height 404
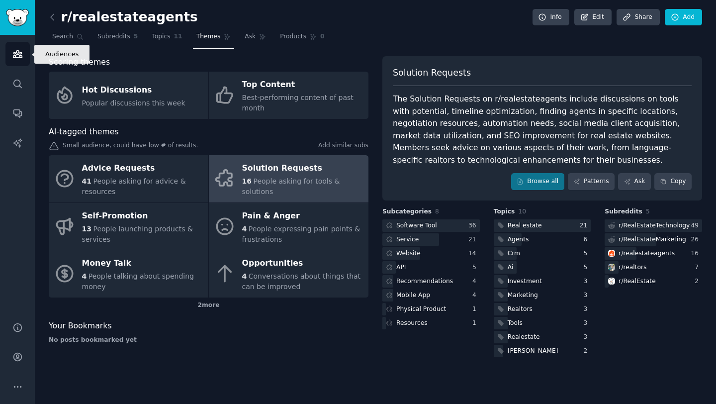
click at [11, 60] on link "Audiences" at bounding box center [17, 54] width 24 height 24
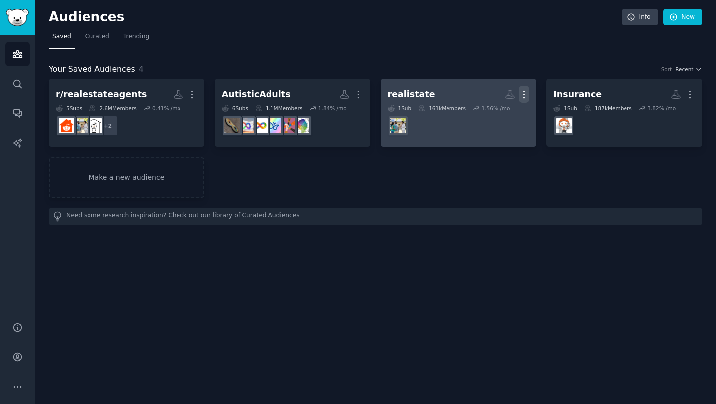
click at [525, 92] on icon "button" at bounding box center [524, 94] width 10 height 10
click at [487, 117] on p "Delete" at bounding box center [496, 115] width 23 height 10
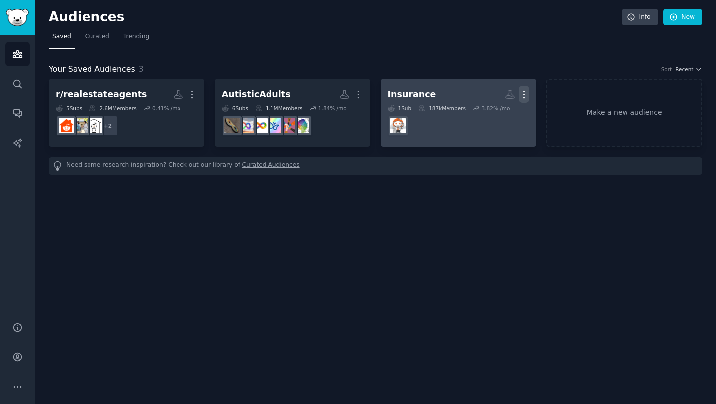
click at [524, 94] on icon "button" at bounding box center [524, 94] width 1 height 7
click at [480, 116] on icon at bounding box center [476, 115] width 7 height 8
click at [423, 93] on div "Insurance" at bounding box center [412, 94] width 48 height 12
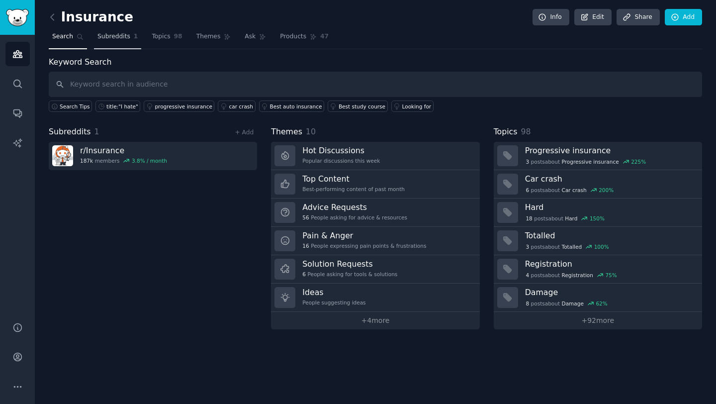
click at [121, 36] on span "Subreddits" at bounding box center [113, 36] width 33 height 9
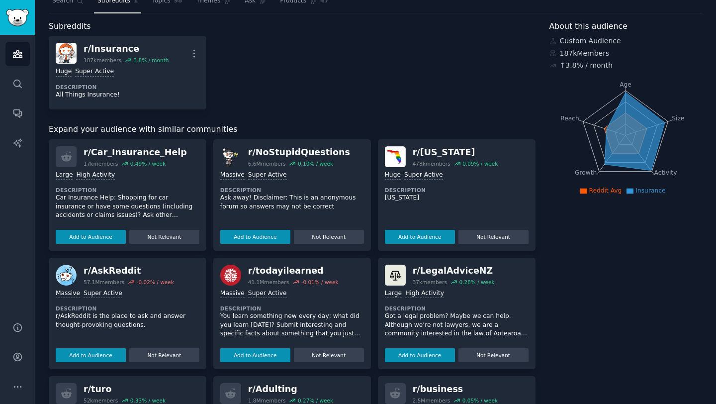
scroll to position [43, 0]
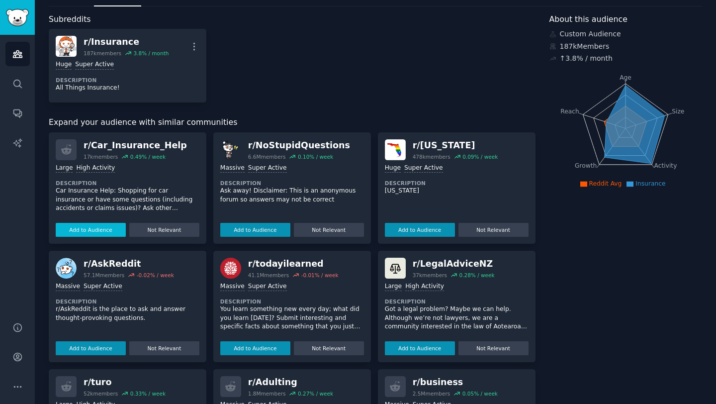
click at [89, 226] on button "Add to Audience" at bounding box center [91, 230] width 70 height 14
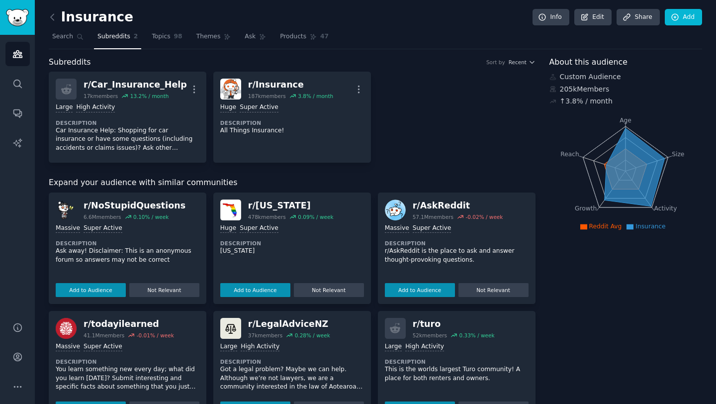
scroll to position [150, 0]
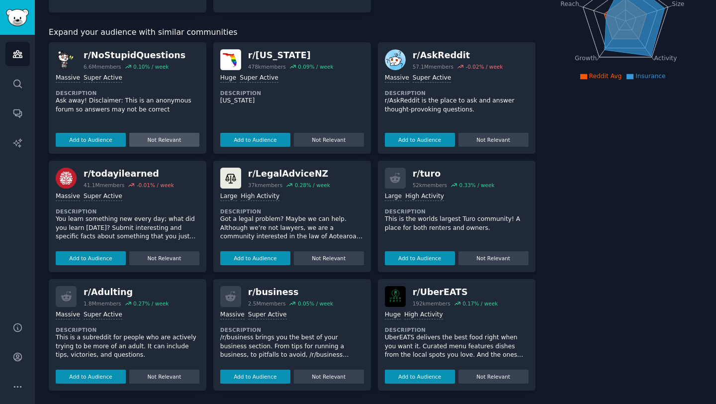
click at [151, 138] on button "Not Relevant" at bounding box center [164, 140] width 70 height 14
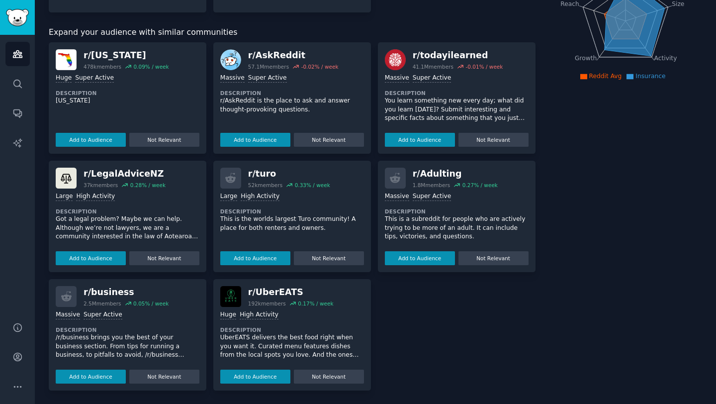
click at [151, 138] on button "Not Relevant" at bounding box center [164, 140] width 70 height 14
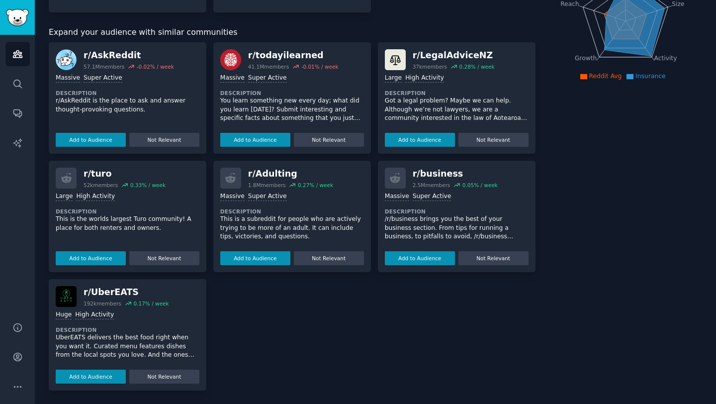
click at [151, 138] on button "Not Relevant" at bounding box center [164, 140] width 70 height 14
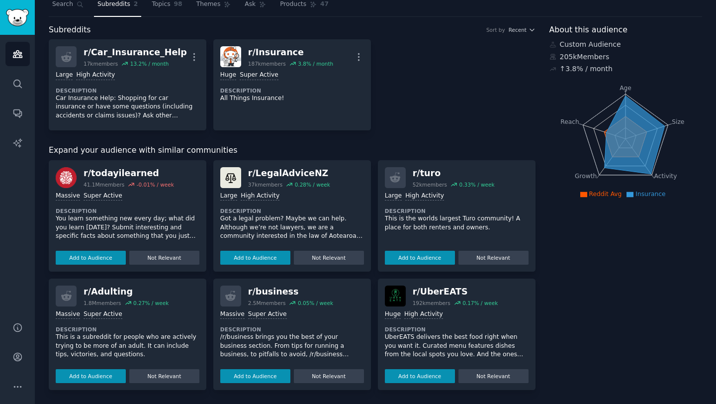
scroll to position [32, 0]
click at [159, 257] on button "Not Relevant" at bounding box center [164, 258] width 70 height 14
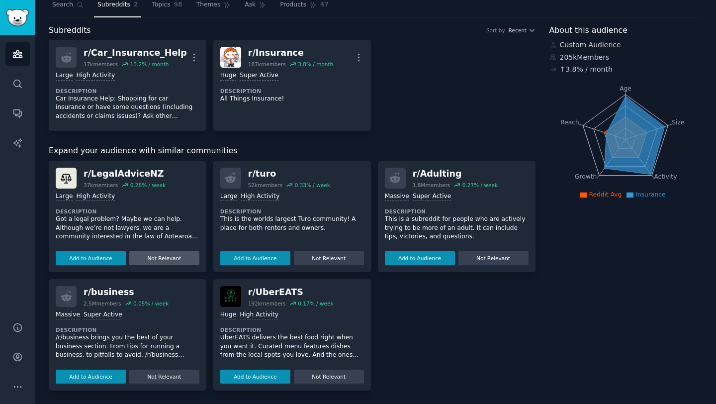
click at [154, 261] on button "Not Relevant" at bounding box center [164, 258] width 70 height 14
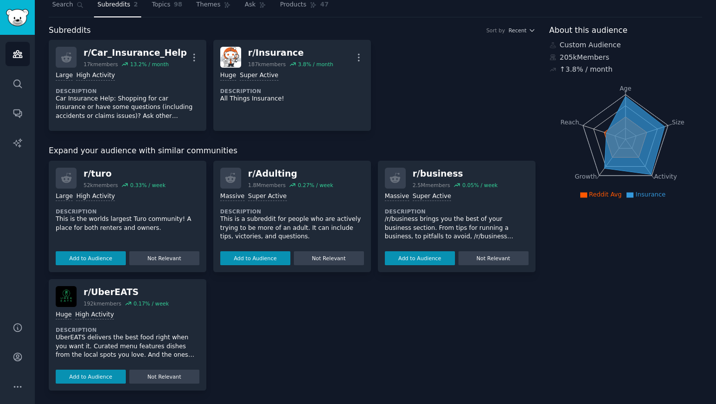
click at [154, 261] on button "Not Relevant" at bounding box center [164, 258] width 70 height 14
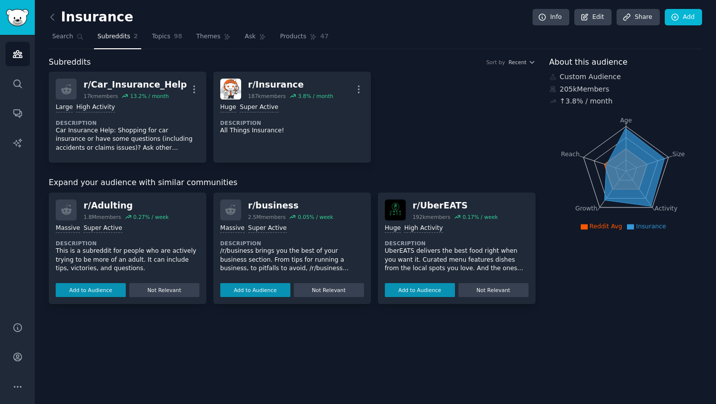
scroll to position [0, 0]
click at [157, 282] on div "Add to Audience Not Relevant" at bounding box center [128, 287] width 144 height 17
click at [158, 285] on button "Not Relevant" at bounding box center [164, 290] width 70 height 14
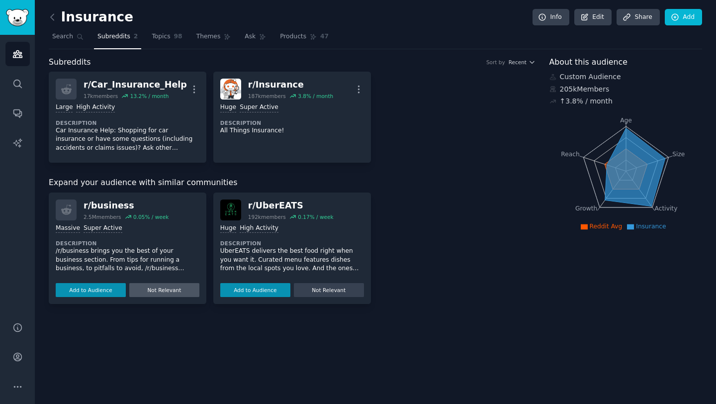
click at [158, 288] on button "Not Relevant" at bounding box center [164, 290] width 70 height 14
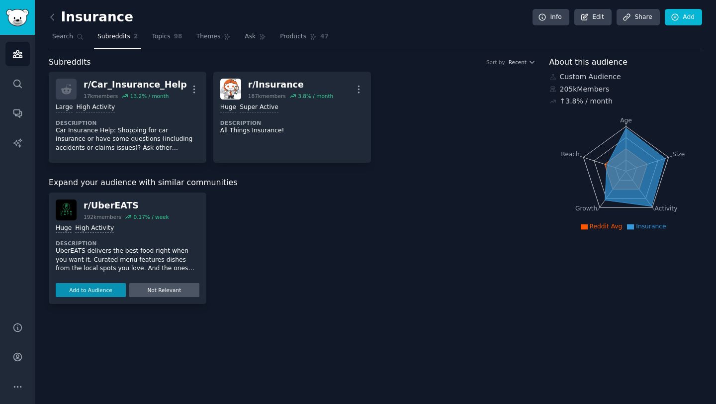
click at [159, 288] on button "Not Relevant" at bounding box center [164, 290] width 70 height 14
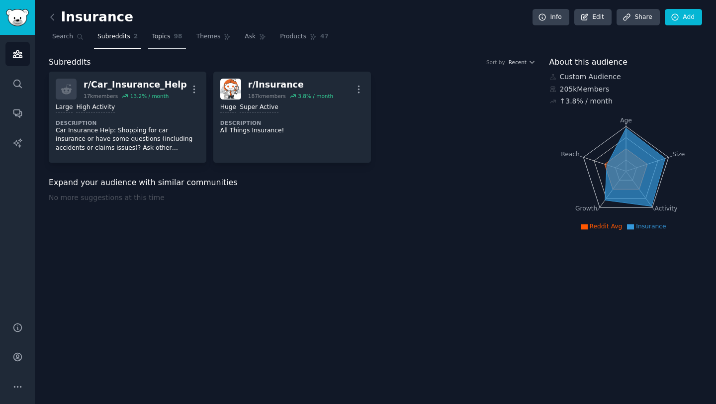
click at [159, 34] on span "Topics" at bounding box center [161, 36] width 18 height 9
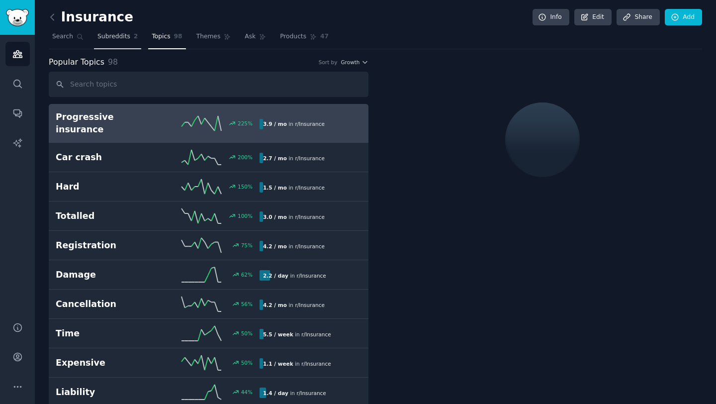
click at [123, 37] on span "Subreddits" at bounding box center [113, 36] width 33 height 9
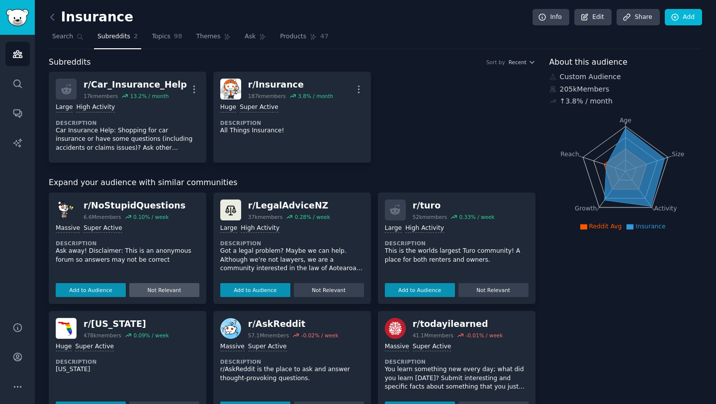
click at [159, 285] on button "Not Relevant" at bounding box center [164, 290] width 70 height 14
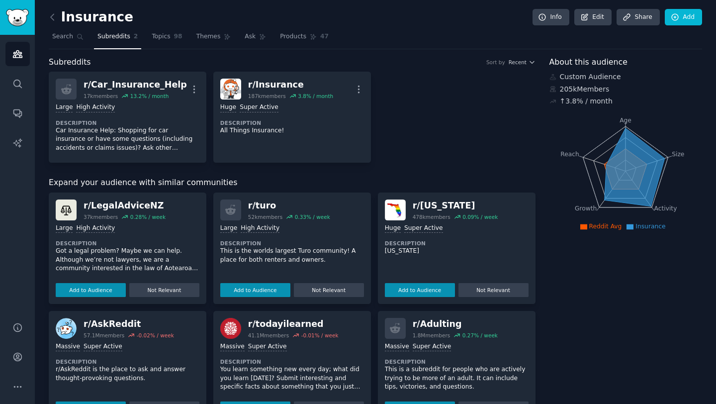
click at [159, 285] on button "Not Relevant" at bounding box center [164, 290] width 70 height 14
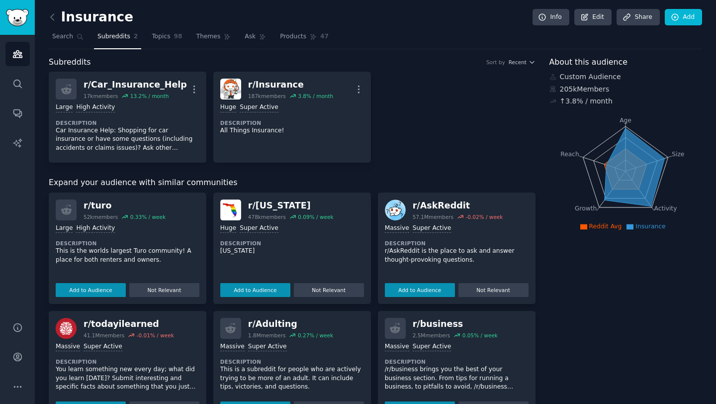
click at [159, 285] on button "Not Relevant" at bounding box center [164, 290] width 70 height 14
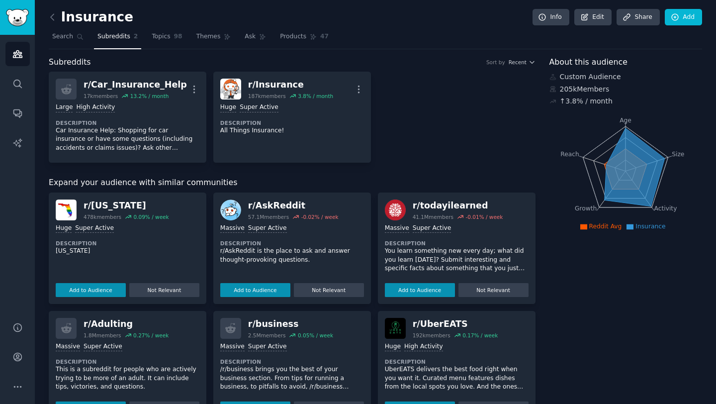
click at [159, 285] on button "Not Relevant" at bounding box center [164, 290] width 70 height 14
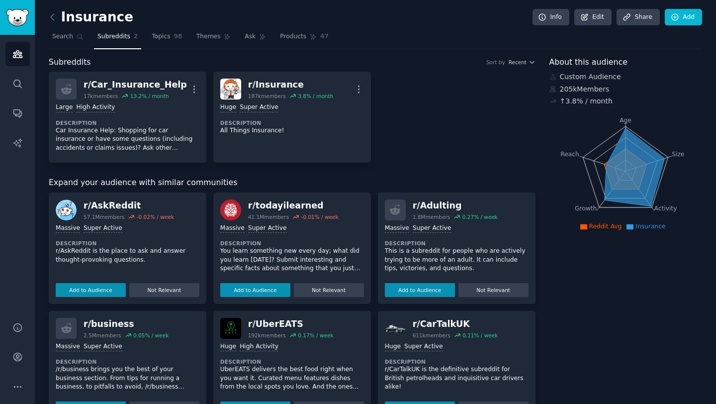
click at [159, 285] on button "Not Relevant" at bounding box center [164, 290] width 70 height 14
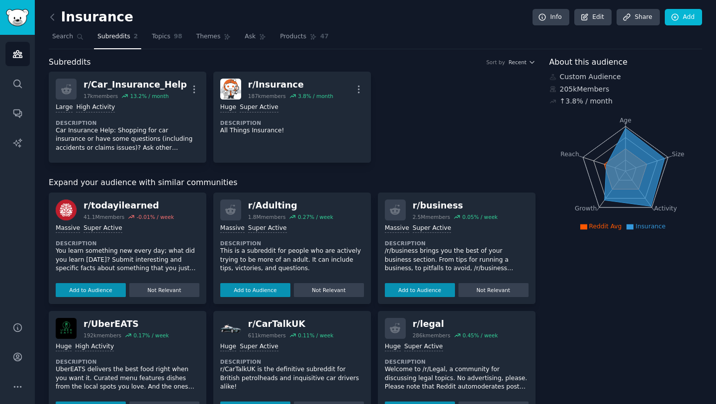
click at [159, 285] on button "Not Relevant" at bounding box center [164, 290] width 70 height 14
click at [294, 285] on button "Not Relevant" at bounding box center [329, 290] width 70 height 14
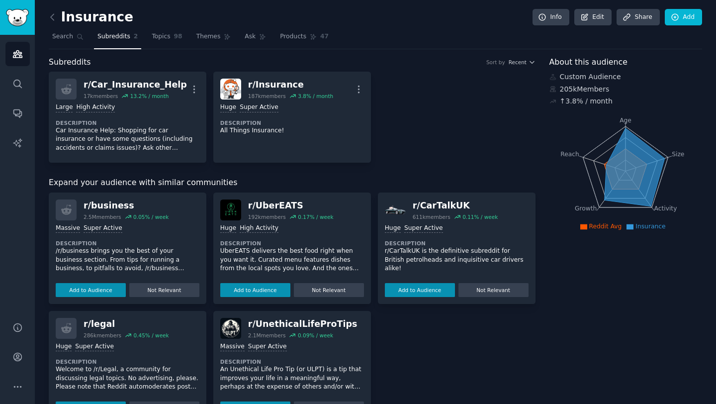
click at [159, 285] on button "Not Relevant" at bounding box center [164, 290] width 70 height 14
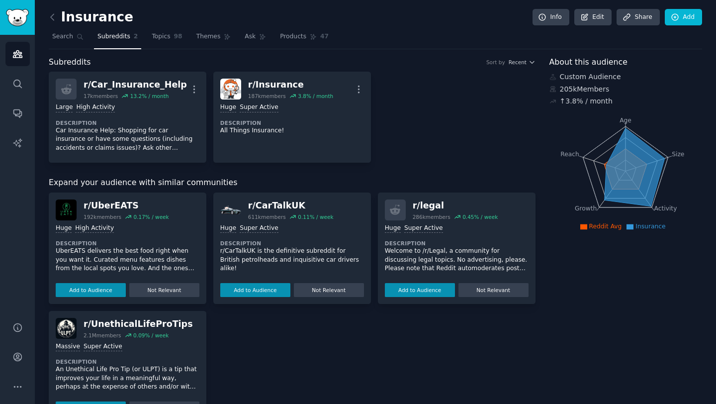
click at [159, 285] on button "Not Relevant" at bounding box center [164, 290] width 70 height 14
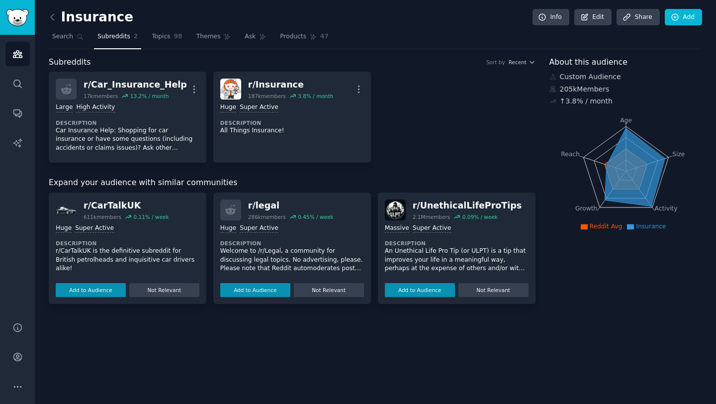
click at [159, 285] on button "Not Relevant" at bounding box center [164, 290] width 70 height 14
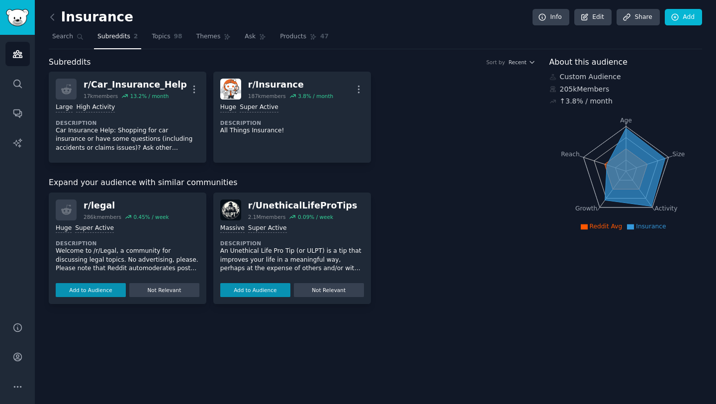
click at [159, 285] on button "Not Relevant" at bounding box center [164, 290] width 70 height 14
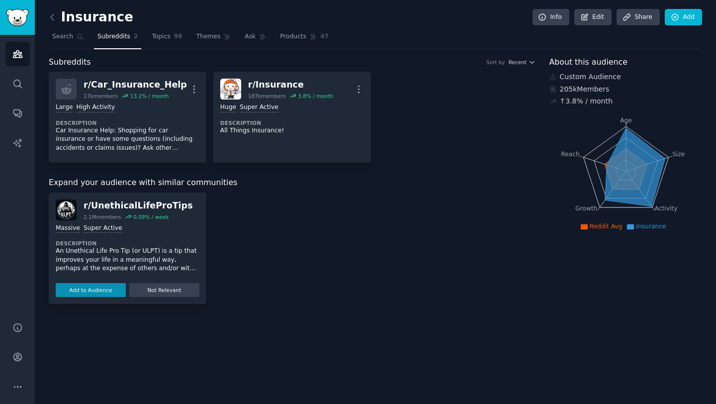
click at [159, 285] on button "Not Relevant" at bounding box center [164, 290] width 70 height 14
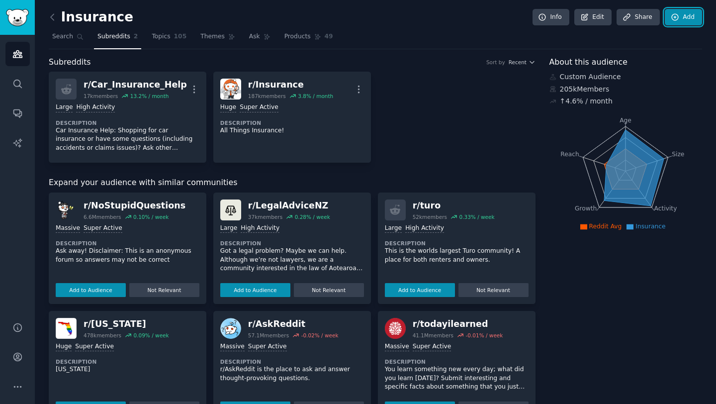
click at [681, 16] on link "Add" at bounding box center [683, 17] width 37 height 17
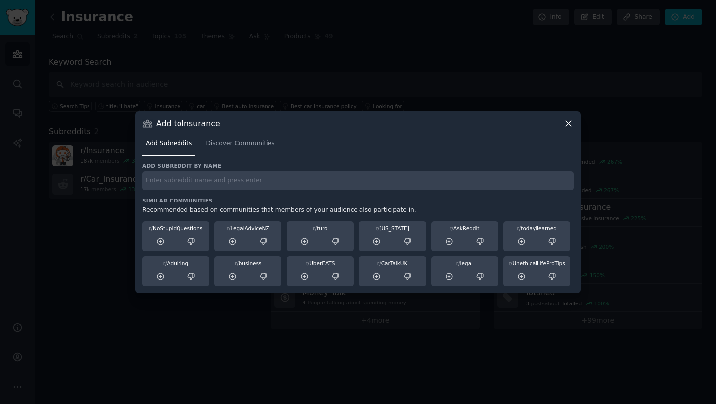
click at [213, 179] on input "text" at bounding box center [358, 180] width 432 height 19
type input "insurance"
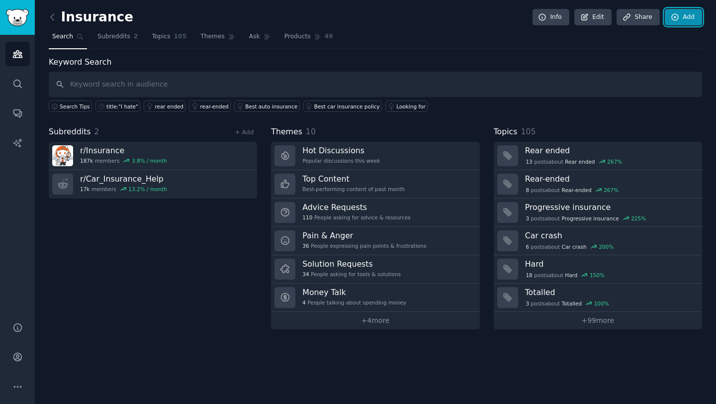
click at [683, 15] on link "Add" at bounding box center [683, 17] width 37 height 17
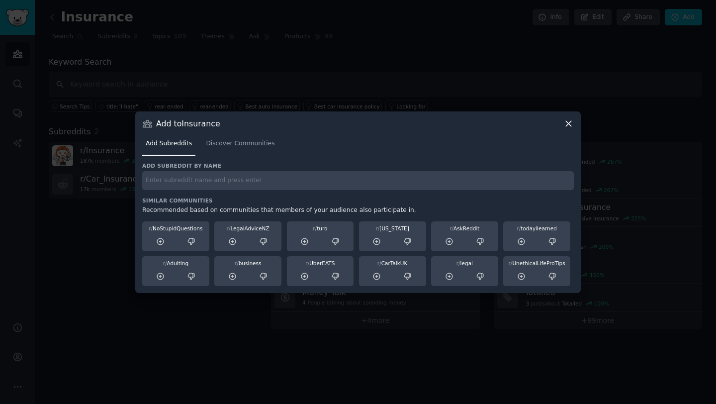
click at [216, 180] on input "text" at bounding box center [358, 180] width 432 height 19
click at [224, 153] on link "Discover Communities" at bounding box center [240, 146] width 76 height 20
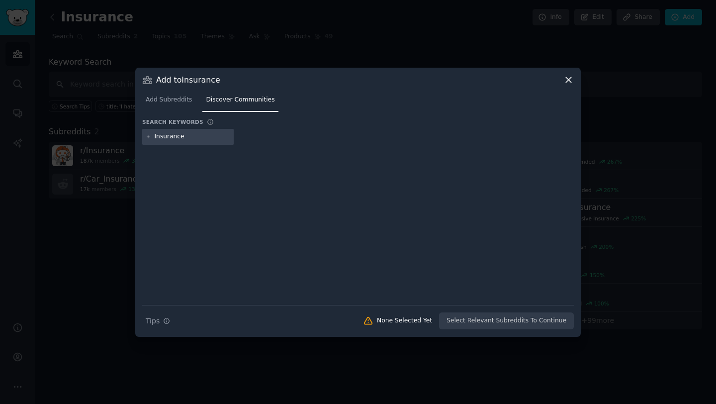
type input "Insurance"
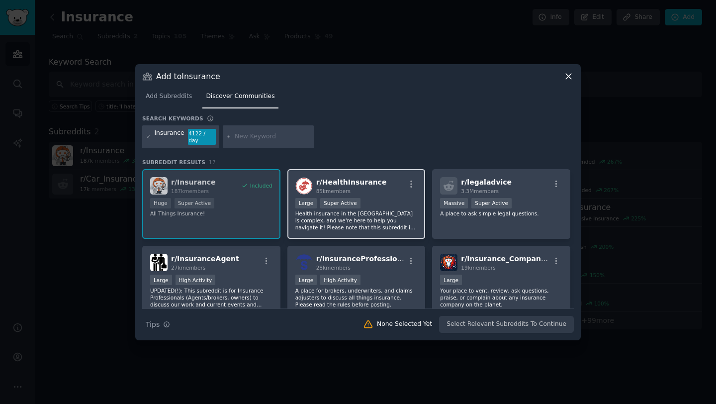
click at [377, 215] on p "Health insurance in the [GEOGRAPHIC_DATA] is complex, and we're here to help yo…" at bounding box center [356, 220] width 122 height 21
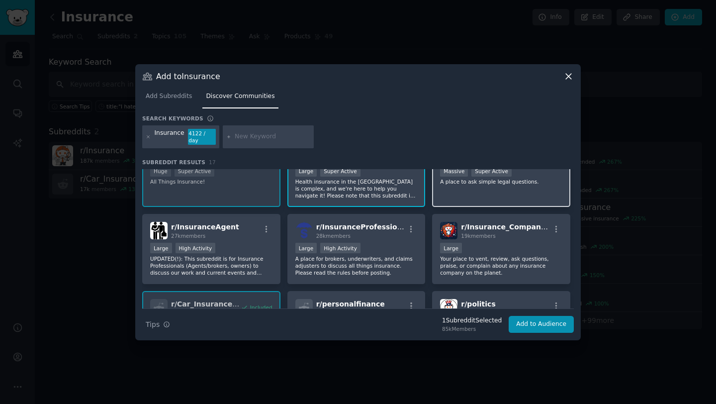
scroll to position [32, 0]
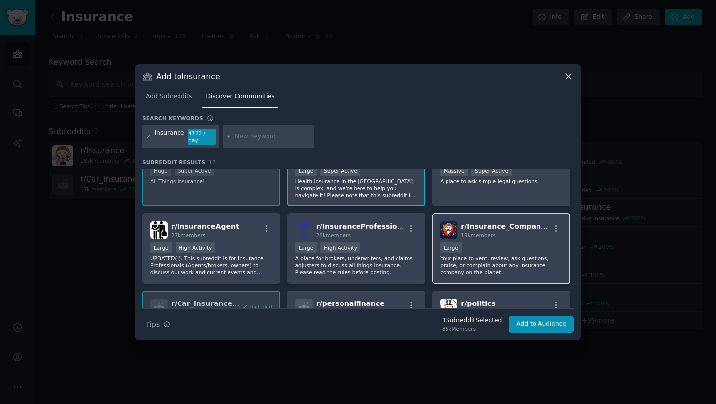
click at [479, 245] on div "Large" at bounding box center [501, 248] width 122 height 12
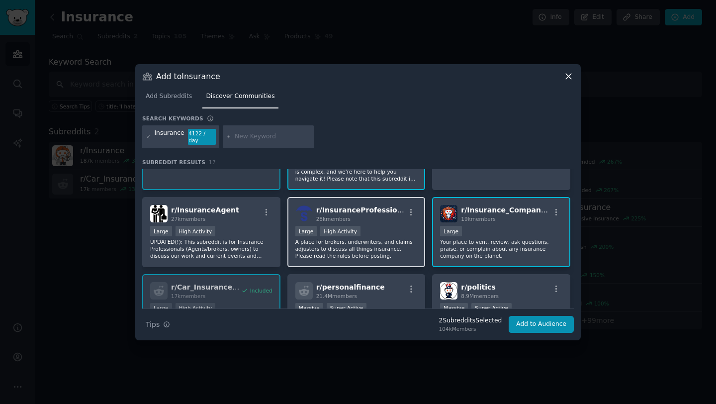
scroll to position [50, 0]
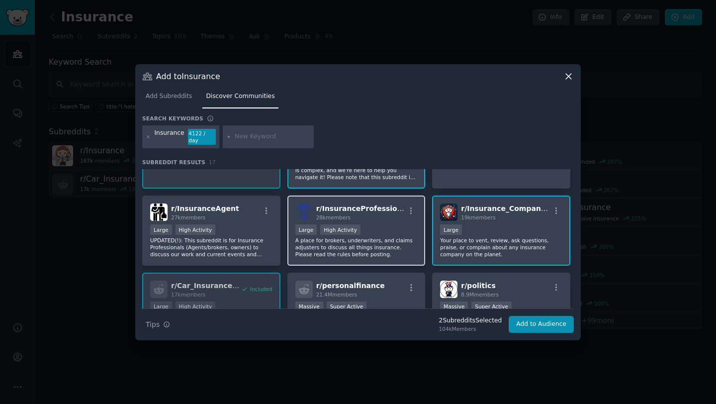
click at [385, 242] on p "A place for brokers, underwriters, and claims adjusters to discuss all things i…" at bounding box center [356, 247] width 122 height 21
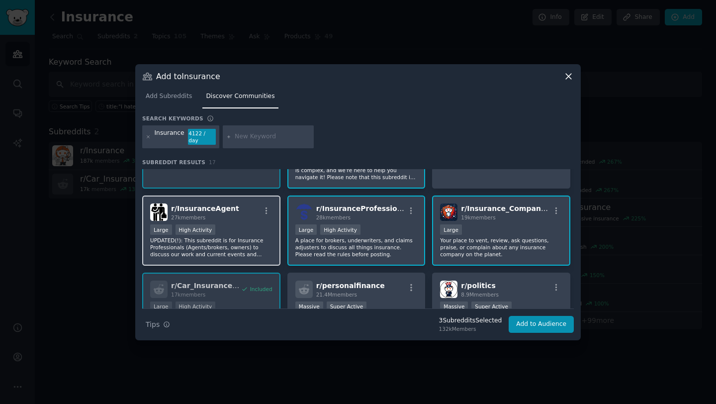
click at [221, 224] on div "Large High Activity" at bounding box center [211, 230] width 122 height 12
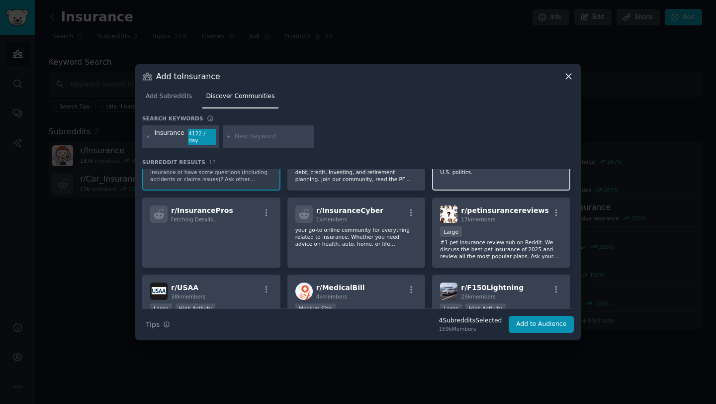
scroll to position [203, 0]
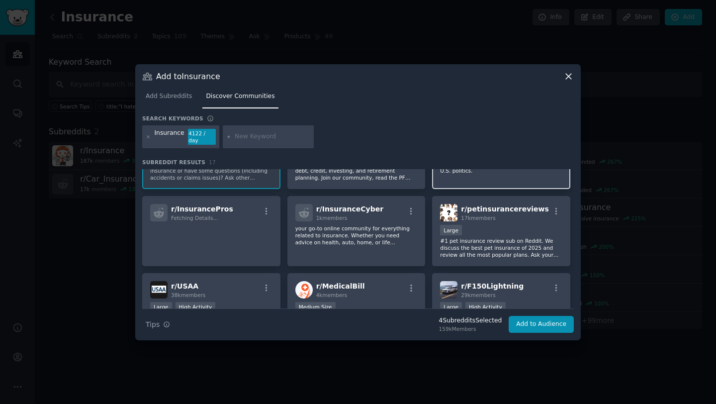
click at [477, 242] on p "#1 pet insurance review sub on Reddit. We discuss the best pet insurance of 202…" at bounding box center [501, 247] width 122 height 21
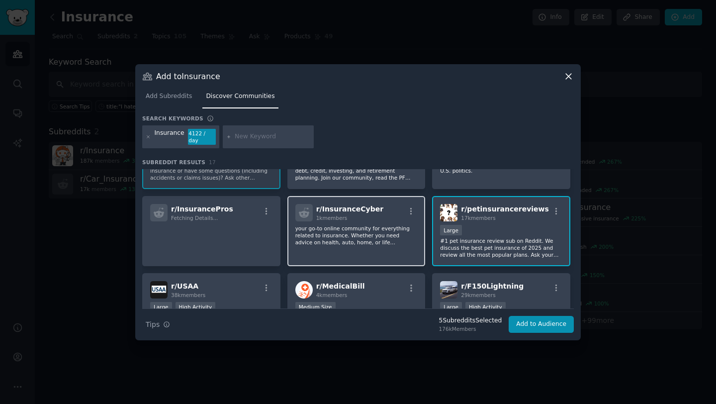
click at [347, 232] on p "your go-to online community for everything related to insurance. Whether you ne…" at bounding box center [356, 235] width 122 height 21
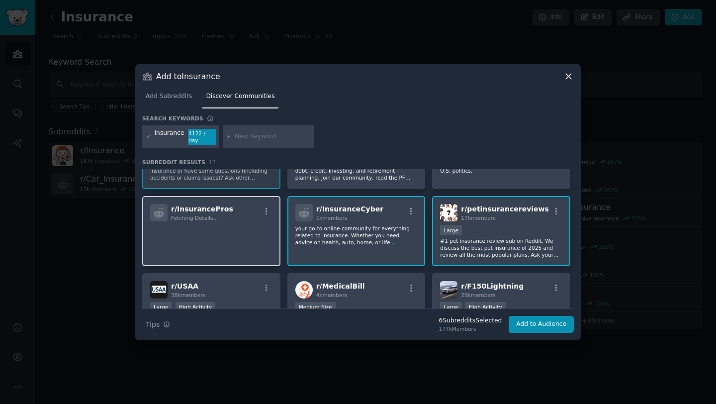
click at [235, 239] on p at bounding box center [211, 235] width 122 height 21
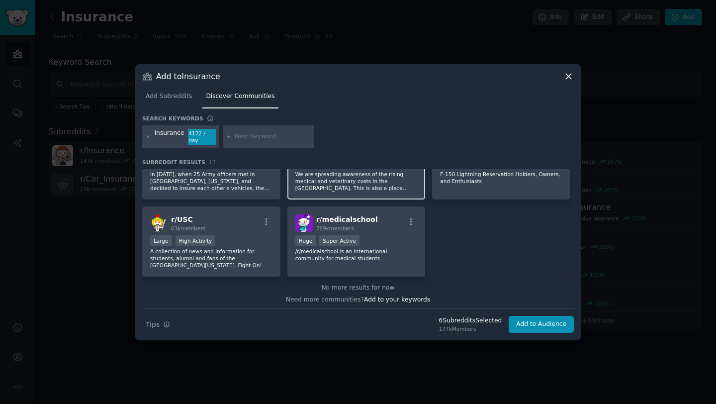
scroll to position [349, 0]
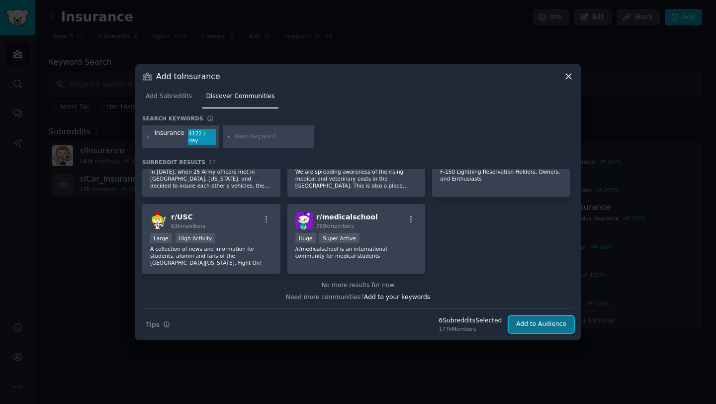
click at [534, 325] on button "Add to Audience" at bounding box center [541, 324] width 65 height 17
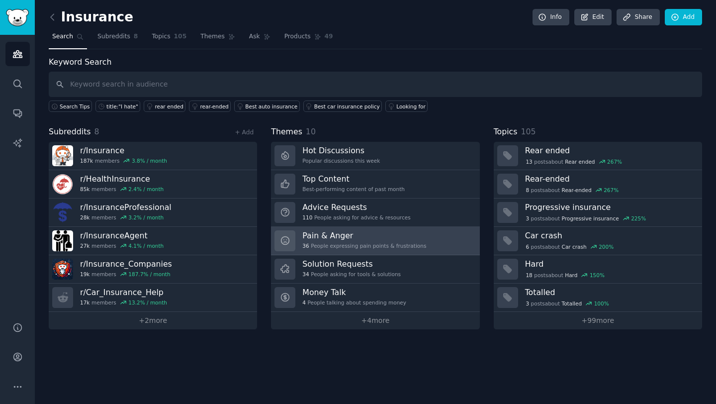
click at [319, 235] on h3 "Pain & Anger" at bounding box center [364, 235] width 124 height 10
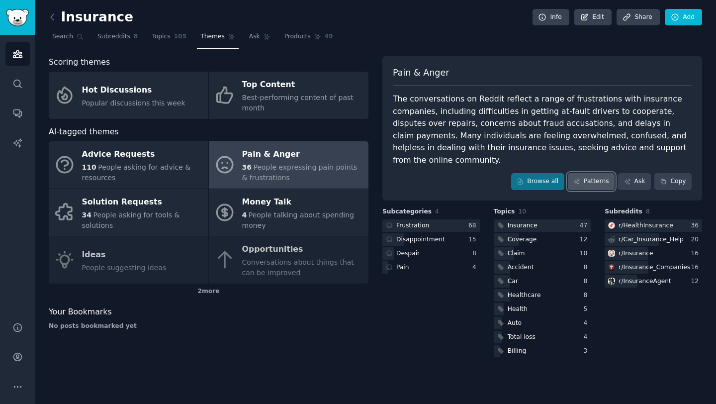
click at [580, 178] on icon at bounding box center [576, 181] width 7 height 7
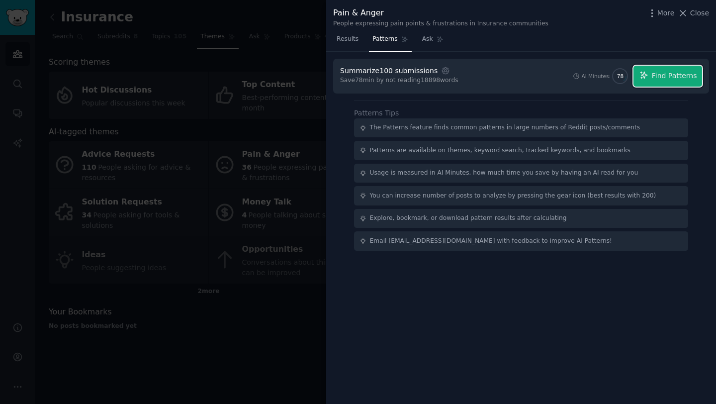
click at [671, 82] on button "Find Patterns" at bounding box center [668, 76] width 69 height 21
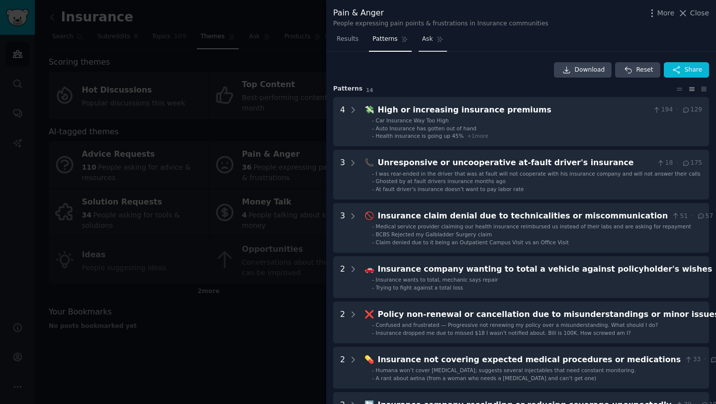
click at [434, 36] on link "Ask" at bounding box center [433, 41] width 28 height 20
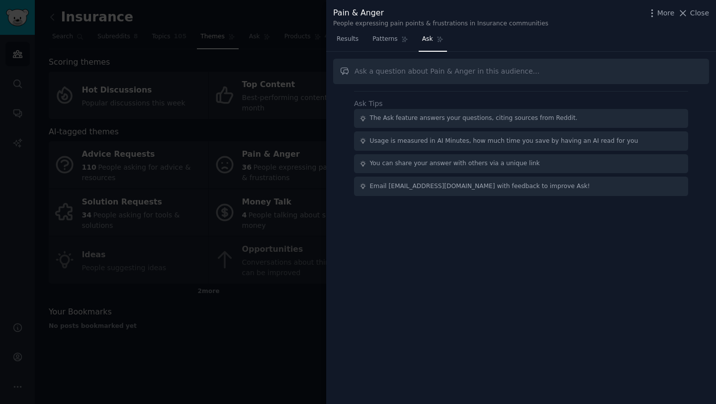
click at [215, 52] on div at bounding box center [358, 202] width 716 height 404
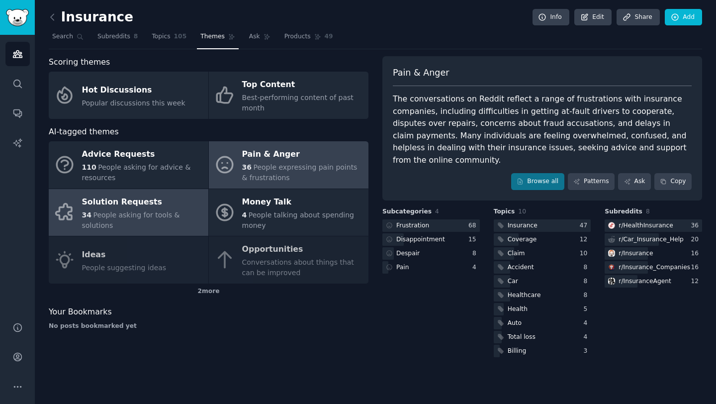
click at [131, 225] on div "34 People asking for tools & solutions" at bounding box center [142, 220] width 121 height 21
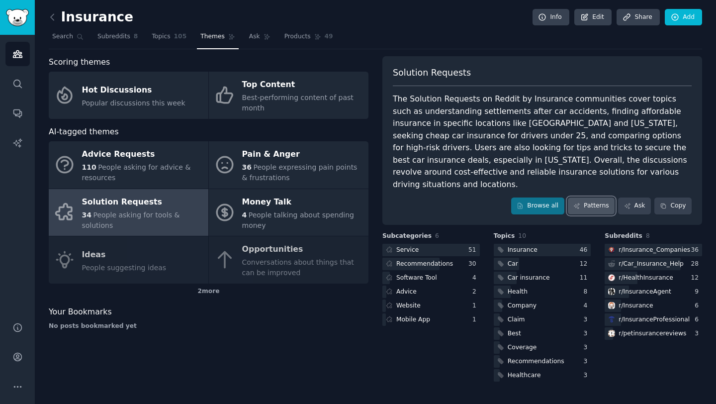
click at [580, 202] on icon at bounding box center [576, 205] width 7 height 7
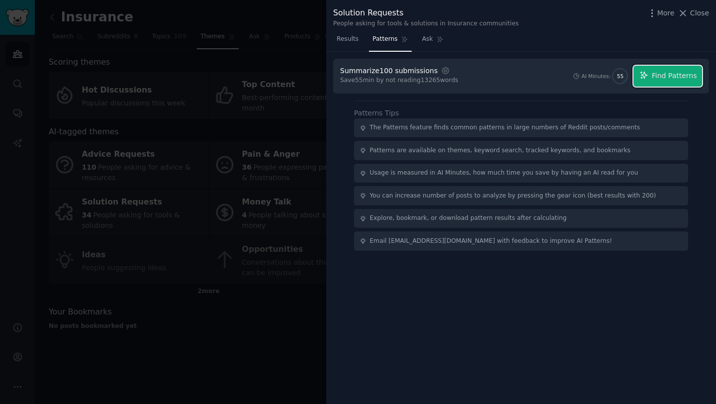
click at [685, 74] on span "Find Patterns" at bounding box center [674, 76] width 45 height 10
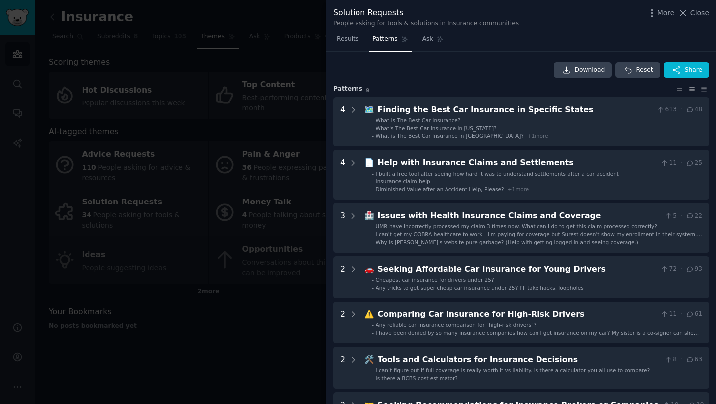
click at [246, 80] on div at bounding box center [358, 202] width 716 height 404
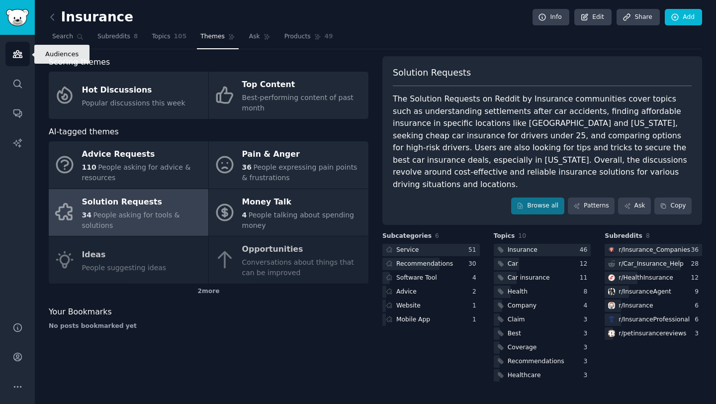
click at [21, 54] on icon "Sidebar" at bounding box center [17, 54] width 10 height 10
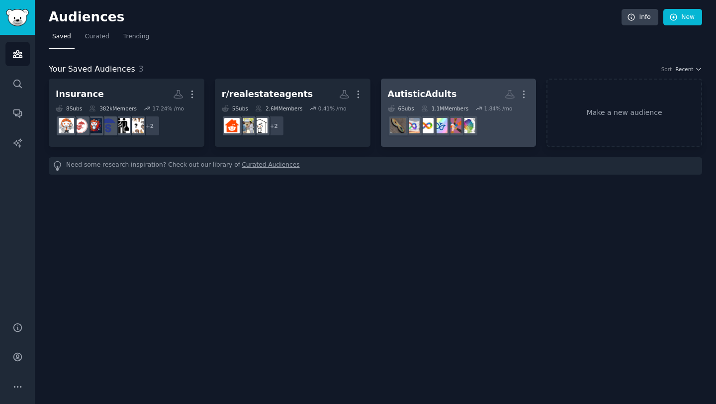
click at [450, 101] on h2 "AutisticAdults More" at bounding box center [459, 94] width 142 height 17
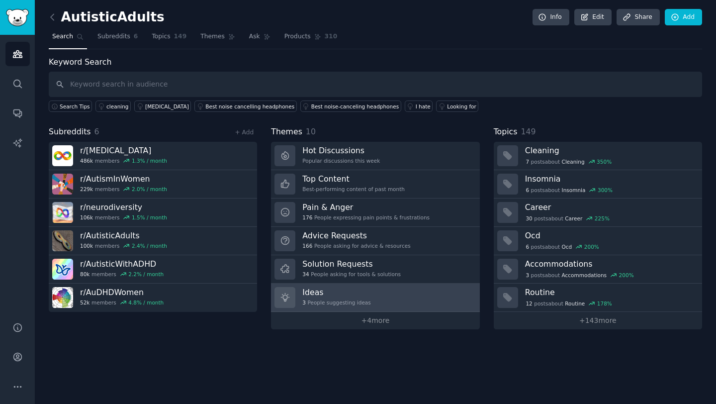
click at [336, 291] on h3 "Ideas" at bounding box center [336, 292] width 68 height 10
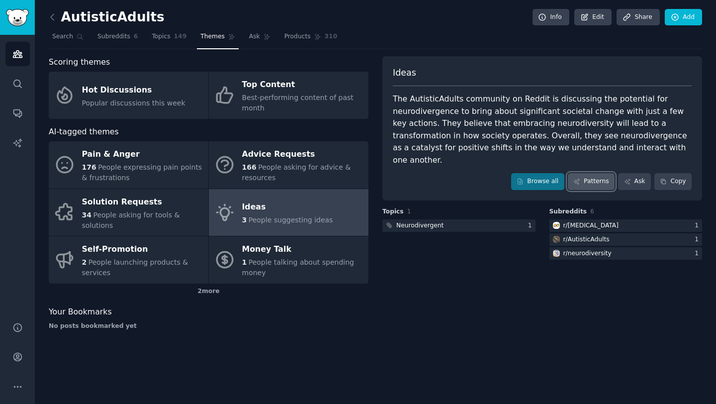
click at [594, 173] on link "Patterns" at bounding box center [591, 181] width 47 height 17
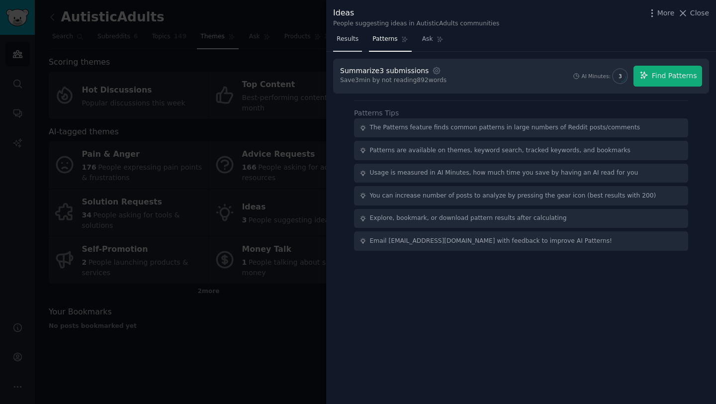
click at [340, 39] on span "Results" at bounding box center [348, 39] width 22 height 9
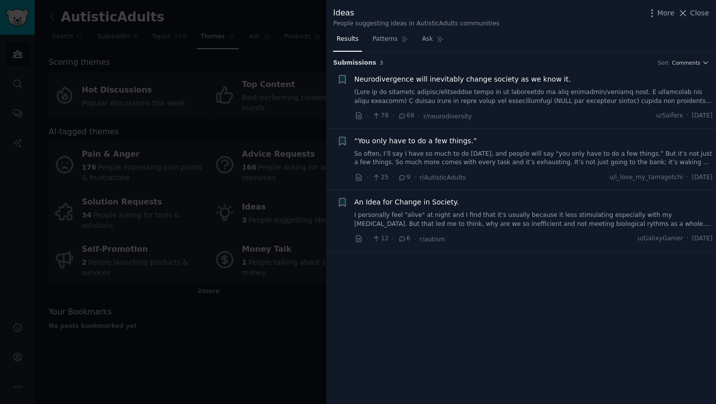
click at [291, 247] on div at bounding box center [358, 202] width 716 height 404
